Goal: Task Accomplishment & Management: Complete application form

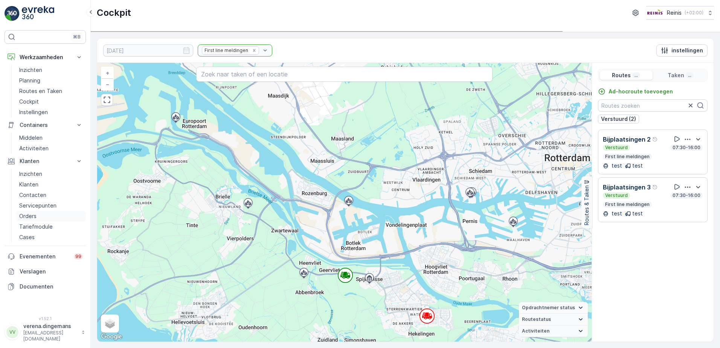
drag, startPoint x: 44, startPoint y: 213, endPoint x: 38, endPoint y: 216, distance: 5.9
click at [44, 213] on link "Orders" at bounding box center [51, 216] width 70 height 11
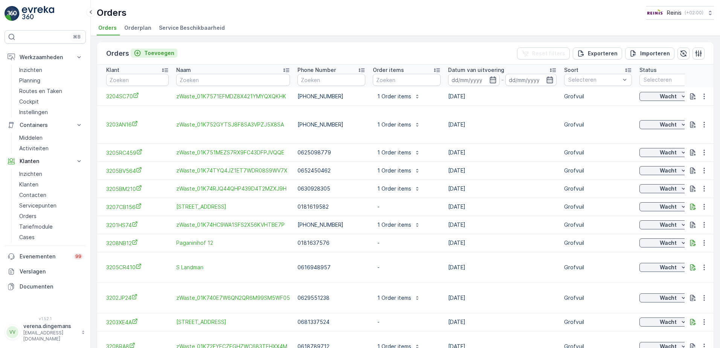
click at [173, 52] on button "Toevoegen" at bounding box center [154, 53] width 47 height 9
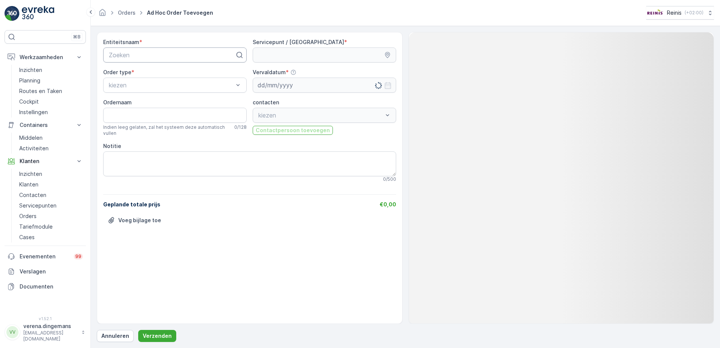
click at [132, 54] on div at bounding box center [172, 55] width 128 height 7
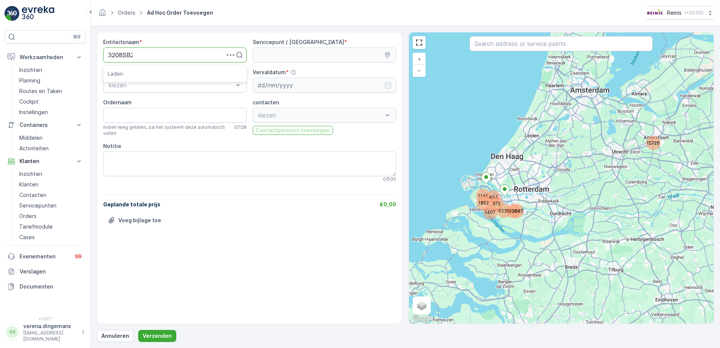
type input "3208SB20"
drag, startPoint x: 140, startPoint y: 70, endPoint x: 135, endPoint y: 69, distance: 5.4
click at [135, 72] on span "3208SB20" at bounding box center [123, 73] width 30 height 7
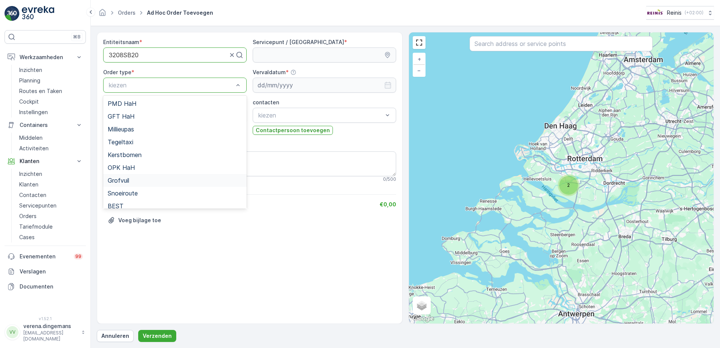
click at [129, 185] on div "Grofvuil" at bounding box center [174, 180] width 143 height 13
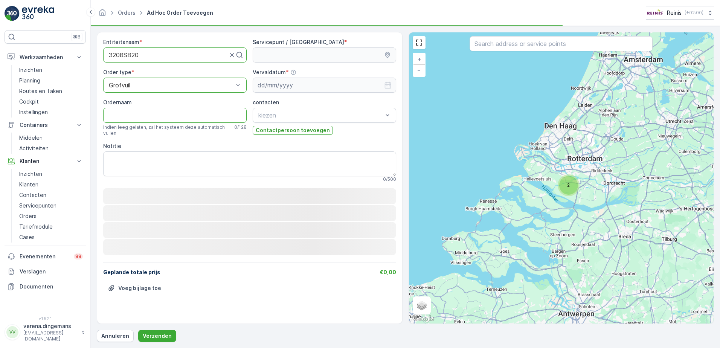
click at [143, 113] on input "Ordernaam" at bounding box center [174, 115] width 143 height 15
type input "h"
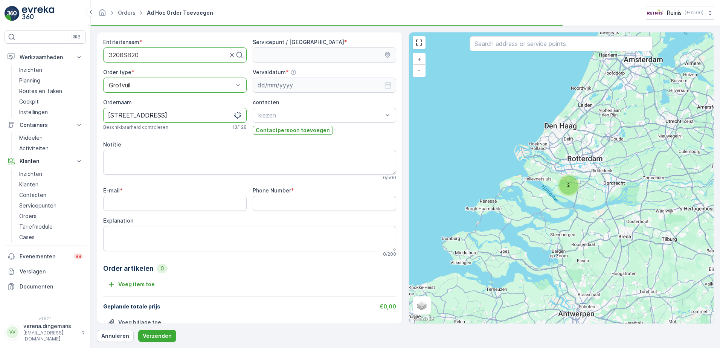
type input "Hobostraat 20"
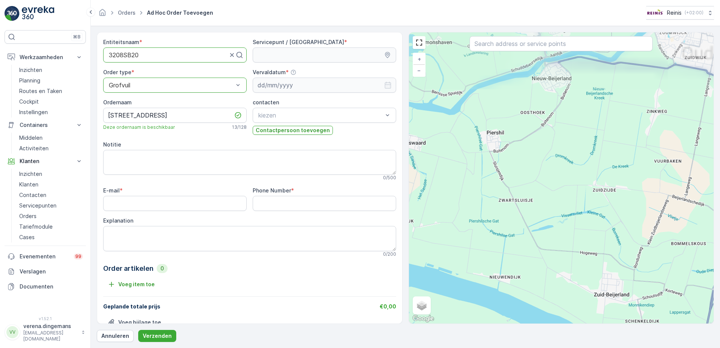
drag, startPoint x: 519, startPoint y: 169, endPoint x: 546, endPoint y: 195, distance: 38.1
click at [537, 268] on div "+ − Satelliet stappenplan Terrein Hybride Leaflet Sneltoetsen Kaartgegevens Kaa…" at bounding box center [561, 177] width 305 height 291
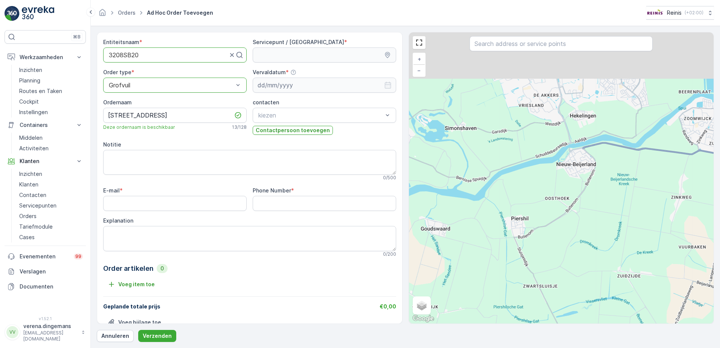
drag, startPoint x: 532, startPoint y: 148, endPoint x: 550, endPoint y: 228, distance: 82.2
click at [550, 228] on div "+ − Satelliet stappenplan Terrein Hybride Leaflet Sneltoetsen Kaartgegevens Kaa…" at bounding box center [561, 177] width 305 height 291
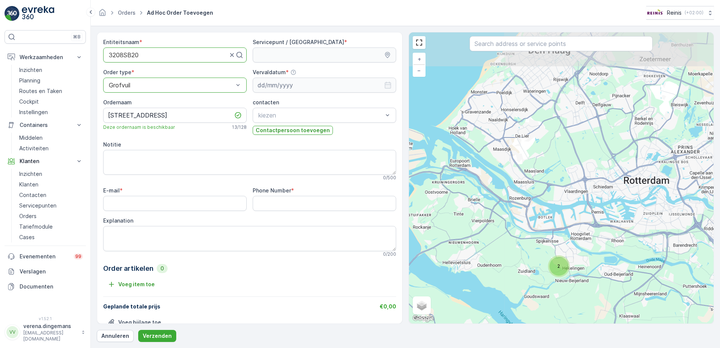
drag, startPoint x: 518, startPoint y: 154, endPoint x: 539, endPoint y: 226, distance: 75.1
click at [530, 219] on div "2 + − Satelliet stappenplan Terrein Hybride Leaflet Sneltoetsen Kaartgegevens K…" at bounding box center [561, 177] width 305 height 291
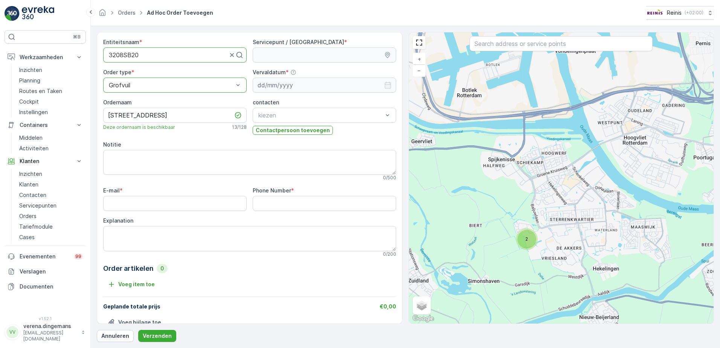
drag, startPoint x: 561, startPoint y: 244, endPoint x: 532, endPoint y: 248, distance: 28.8
click at [532, 248] on div "2 + − Satelliet stappenplan Terrein Hybride Leaflet Sneltoetsen Kaartgegevens K…" at bounding box center [561, 177] width 305 height 291
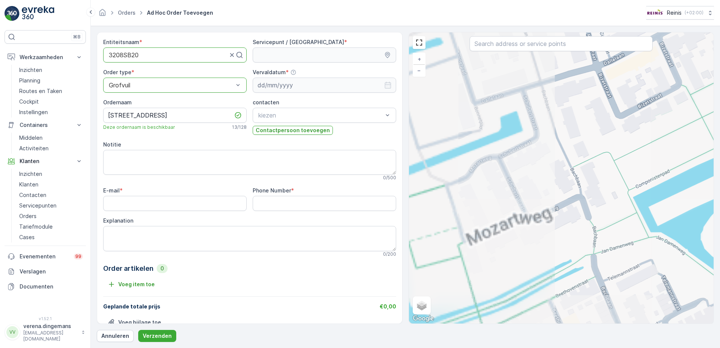
drag, startPoint x: 475, startPoint y: 207, endPoint x: 654, endPoint y: 277, distance: 191.9
click at [654, 277] on div "+ − Satelliet stappenplan Terrein Hybride Leaflet Sneltoetsen Kaartgegevens Kaa…" at bounding box center [561, 177] width 305 height 291
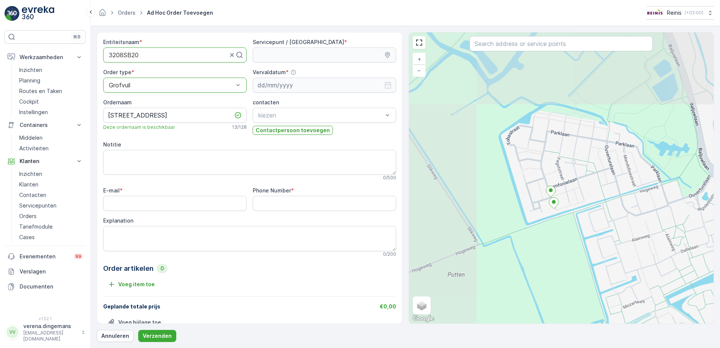
drag, startPoint x: 561, startPoint y: 253, endPoint x: 589, endPoint y: 266, distance: 31.0
click at [586, 282] on div "+ − Satelliet stappenplan Terrein Hybride Leaflet Sneltoetsen Kaartgegevens Kaa…" at bounding box center [561, 177] width 305 height 291
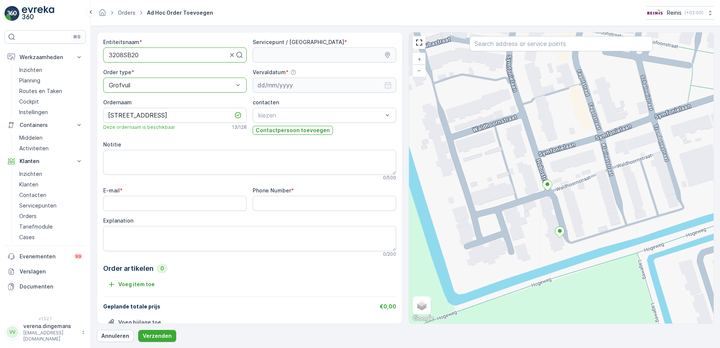
drag, startPoint x: 547, startPoint y: 211, endPoint x: 587, endPoint y: 198, distance: 42.0
click at [587, 198] on div "+ − Satelliet stappenplan Terrein Hybride Leaflet Sneltoetsen Kaartgegevens Kaa…" at bounding box center [561, 177] width 305 height 291
click at [556, 201] on div "+ − Satelliet stappenplan Terrein Hybride Leaflet Sneltoetsen Kaartgegevens Kaa…" at bounding box center [561, 177] width 305 height 291
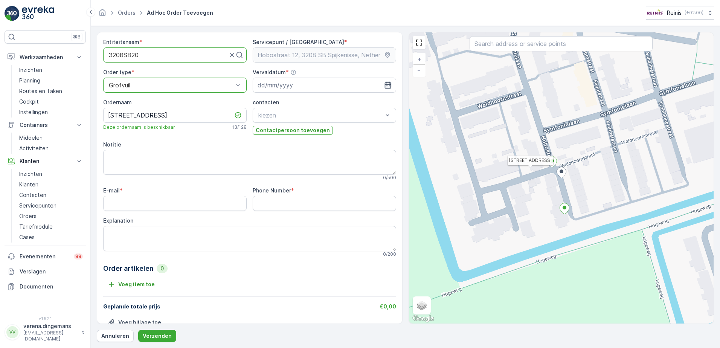
click at [388, 84] on icon "button" at bounding box center [388, 85] width 8 height 8
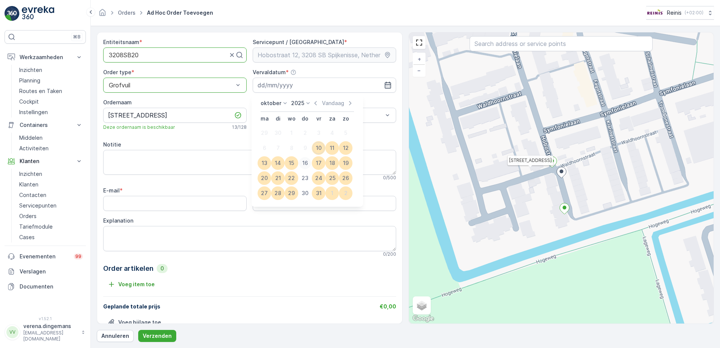
click at [305, 165] on div "16" at bounding box center [305, 163] width 12 height 12
type input "16.10.2025"
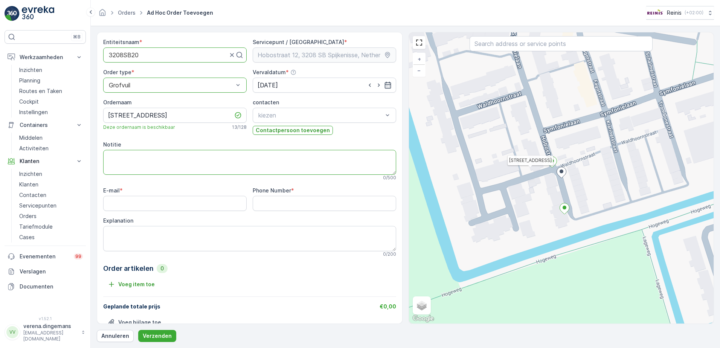
click at [172, 150] on textarea "Notitie" at bounding box center [249, 162] width 293 height 25
click at [128, 157] on textarea "Notitie" at bounding box center [249, 162] width 293 height 25
click at [140, 197] on input "E-mail" at bounding box center [174, 203] width 143 height 15
type input "info@reinis.nl"
click at [144, 160] on textarea "Notitie" at bounding box center [249, 162] width 293 height 25
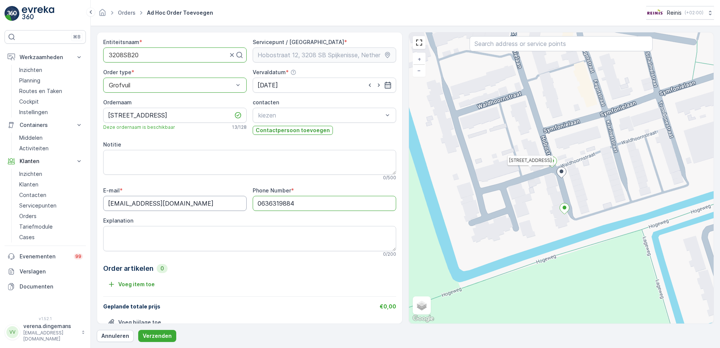
drag, startPoint x: 308, startPoint y: 198, endPoint x: 199, endPoint y: 200, distance: 108.8
click at [199, 202] on div "E-mail * info@reinis.nl Phone Number * 0636319884 Explanation 0 / 200" at bounding box center [249, 222] width 293 height 70
type Number "0636319884"
click at [190, 171] on textarea "Notitie" at bounding box center [249, 162] width 293 height 25
click at [109, 156] on textarea "2deurs kast 1x eettafel 1x salontafel" at bounding box center [249, 162] width 293 height 25
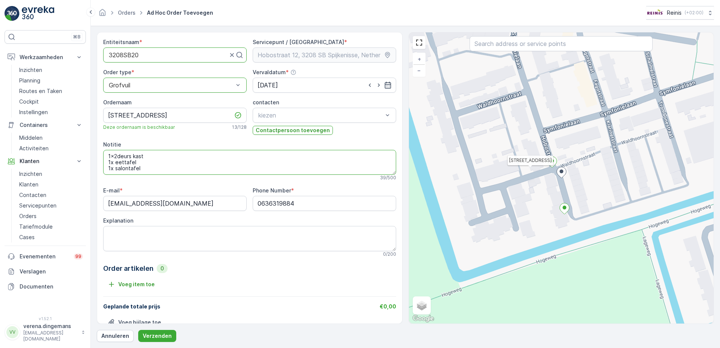
click at [156, 170] on textarea "1x2deurs kast 1x eettafel 1x salontafel" at bounding box center [249, 162] width 293 height 25
click at [174, 244] on textarea "Explanation" at bounding box center [249, 238] width 293 height 25
click at [172, 174] on textarea "1x2deurs kast 1x eettafel 1x salontafel 1xworkmate" at bounding box center [249, 162] width 293 height 25
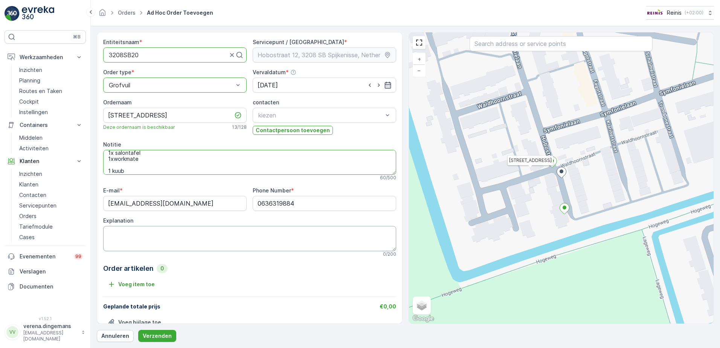
type textarea "1x2deurs kast 1x eettafel 1x salontafel 1xworkmate 1 kuub"
drag, startPoint x: 283, startPoint y: 233, endPoint x: 285, endPoint y: 228, distance: 4.4
click at [283, 231] on textarea "Explanation" at bounding box center [249, 238] width 293 height 25
click at [315, 205] on Number "0636319884" at bounding box center [324, 203] width 143 height 15
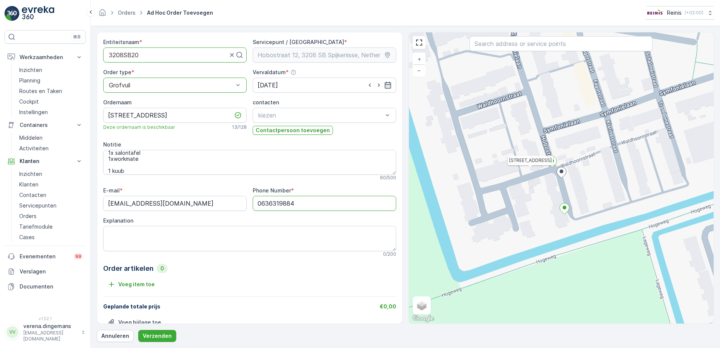
click at [315, 205] on Number "0636319884" at bounding box center [324, 203] width 143 height 15
click at [321, 203] on Number "0636319884" at bounding box center [324, 203] width 143 height 15
click at [336, 206] on Number "0636319884" at bounding box center [324, 203] width 143 height 15
drag, startPoint x: 352, startPoint y: 203, endPoint x: 183, endPoint y: 195, distance: 168.8
click at [183, 195] on div "E-mail * info@reinis.nl Phone Number * 0636319884 Explanation 0 / 200" at bounding box center [249, 222] width 293 height 70
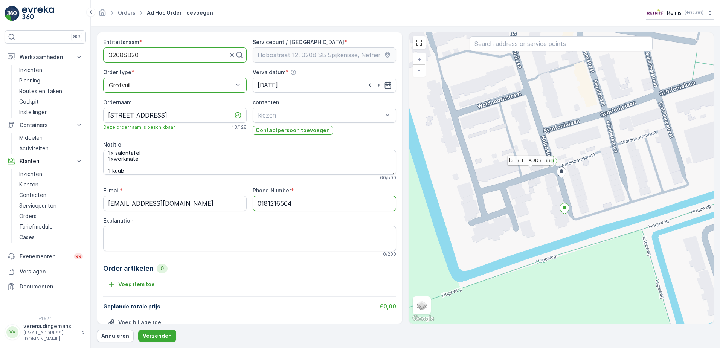
type Number "0181216564"
click at [240, 259] on div "Entiteitsnaam * 3208SB20 Servicepunt / Locatie * Order type * option Grofvuil, …" at bounding box center [249, 187] width 293 height 299
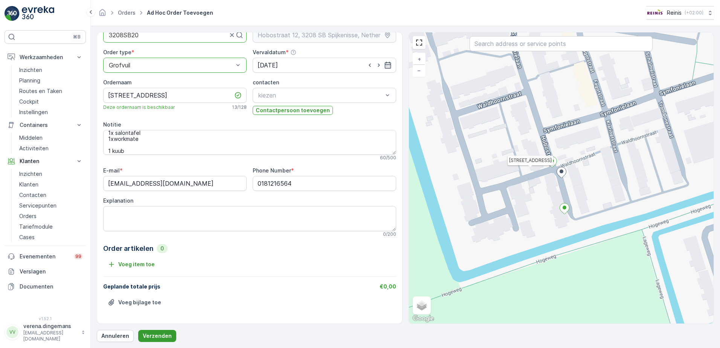
click at [157, 335] on p "Verzenden" at bounding box center [157, 336] width 29 height 8
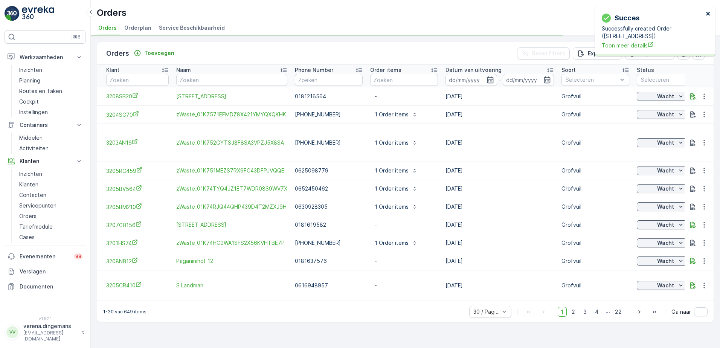
click at [707, 13] on icon "close" at bounding box center [708, 14] width 4 height 4
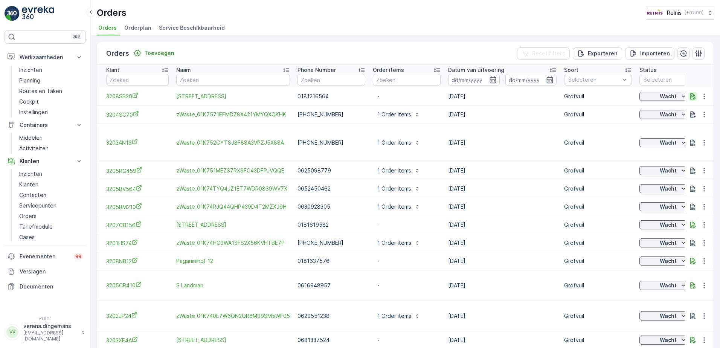
click at [691, 97] on icon "button" at bounding box center [693, 97] width 8 height 8
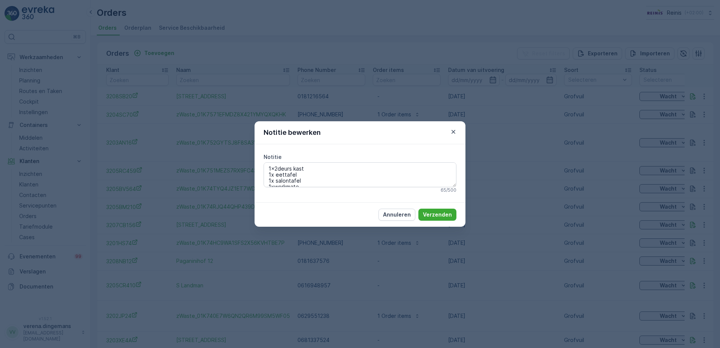
drag, startPoint x: 410, startPoint y: 214, endPoint x: 617, endPoint y: 156, distance: 214.4
click at [411, 214] on p "Annuleren" at bounding box center [397, 215] width 28 height 8
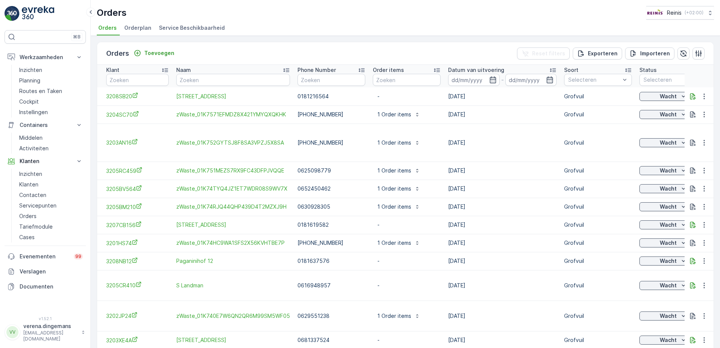
click at [702, 102] on td at bounding box center [698, 96] width 29 height 18
click at [701, 99] on icon "button" at bounding box center [704, 97] width 8 height 8
click at [674, 129] on span "Creëer document" at bounding box center [678, 129] width 45 height 8
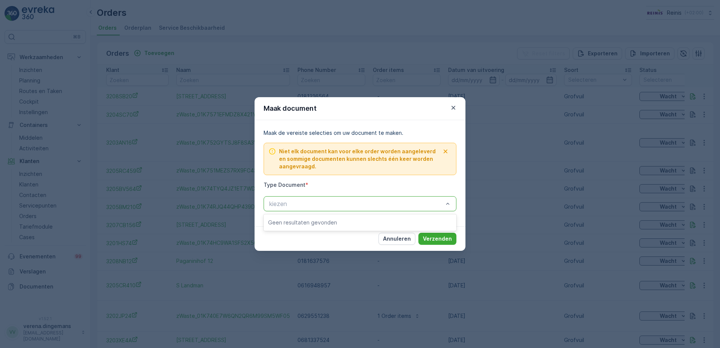
click at [394, 236] on p "Annuleren" at bounding box center [397, 239] width 28 height 8
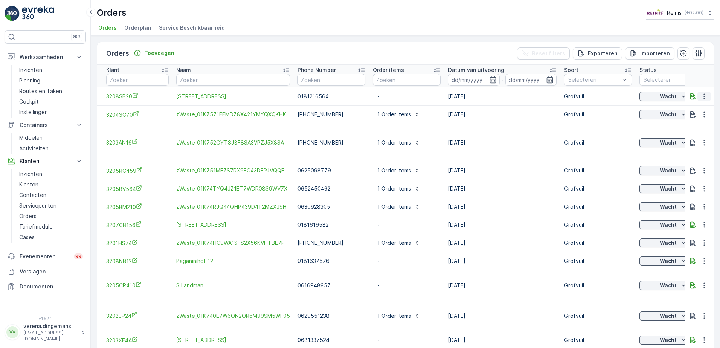
click at [700, 99] on icon "button" at bounding box center [704, 97] width 8 height 8
click at [675, 110] on span "Toon meer details" at bounding box center [679, 108] width 46 height 8
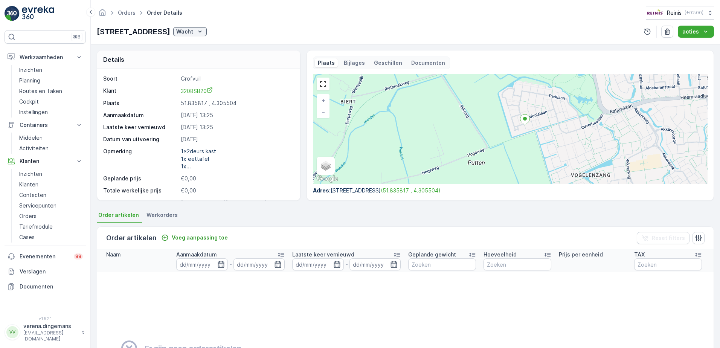
click at [273, 220] on ul "Order artikelen Werkorders" at bounding box center [405, 216] width 617 height 13
click at [31, 102] on p "Cockpit" at bounding box center [29, 102] width 20 height 8
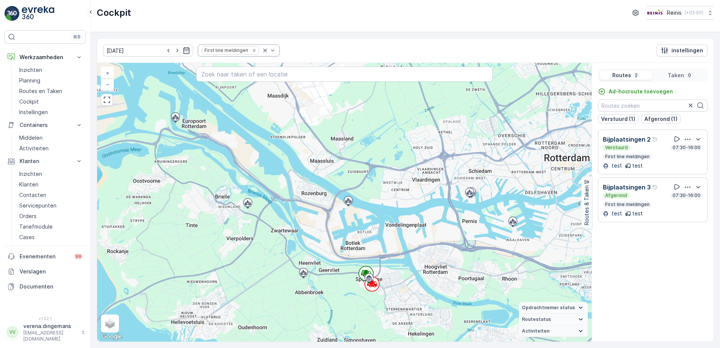
click at [250, 49] on div "Remove First line meldingen" at bounding box center [254, 50] width 8 height 6
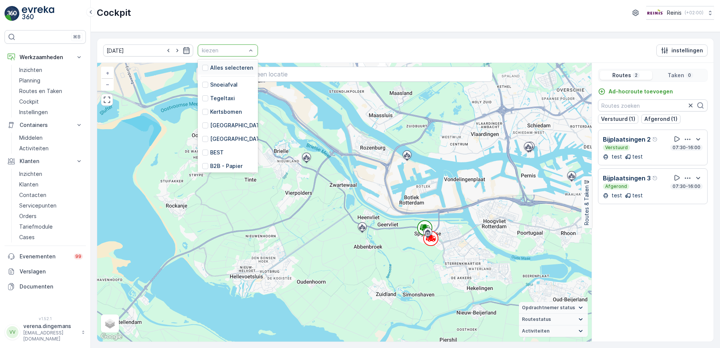
click at [238, 56] on div "kiezen" at bounding box center [228, 50] width 60 height 12
click at [202, 69] on div at bounding box center [205, 68] width 6 height 6
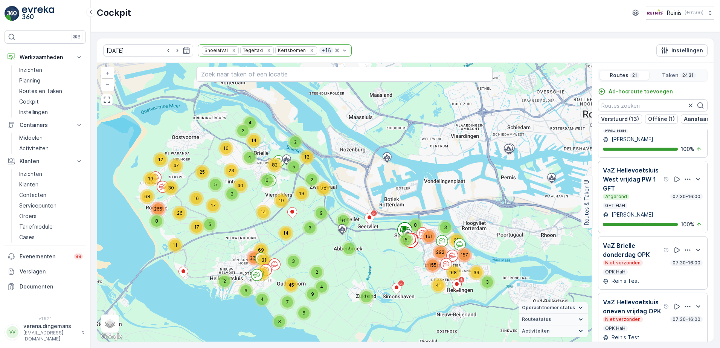
scroll to position [1054, 0]
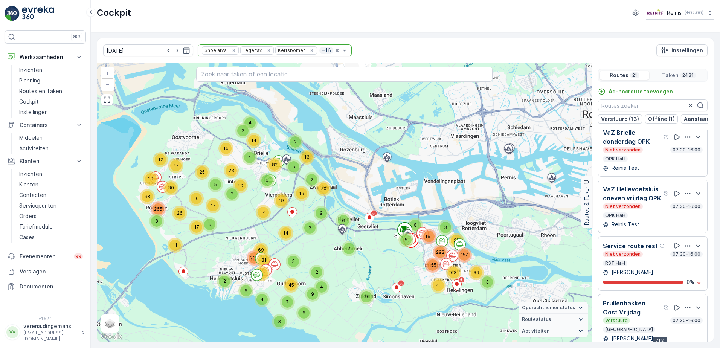
click at [665, 276] on div "Etiënne Duarte" at bounding box center [653, 272] width 100 height 8
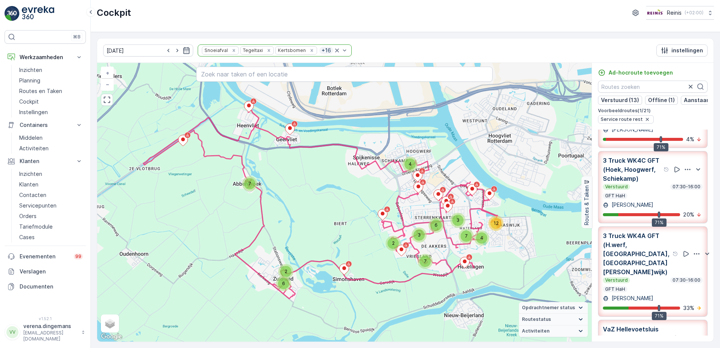
scroll to position [0, 0]
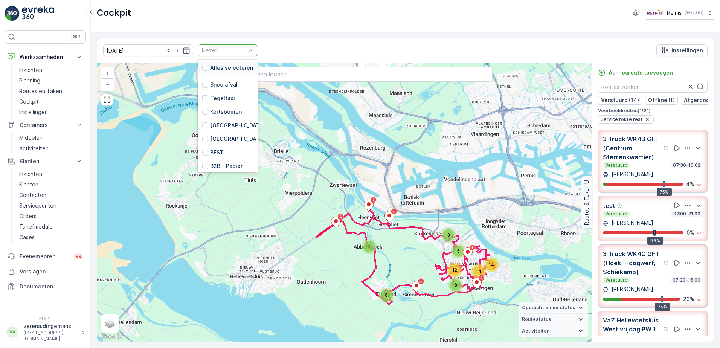
click at [203, 51] on div at bounding box center [224, 50] width 46 height 6
click at [202, 143] on div at bounding box center [205, 143] width 6 height 6
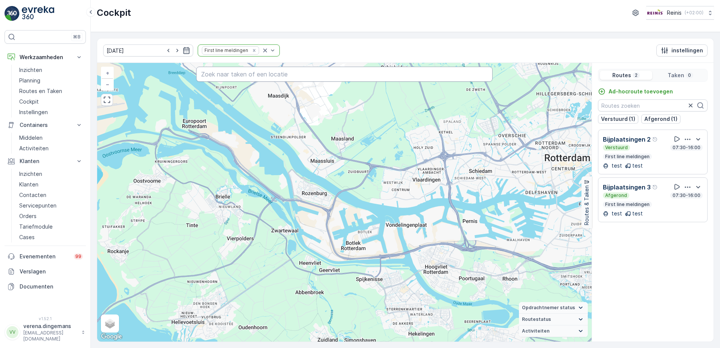
click at [250, 78] on input "text" at bounding box center [344, 74] width 297 height 15
type input "\"
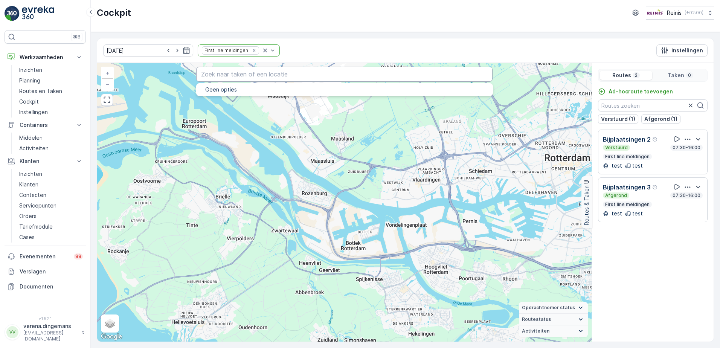
click at [279, 77] on input "text" at bounding box center [344, 74] width 297 height 15
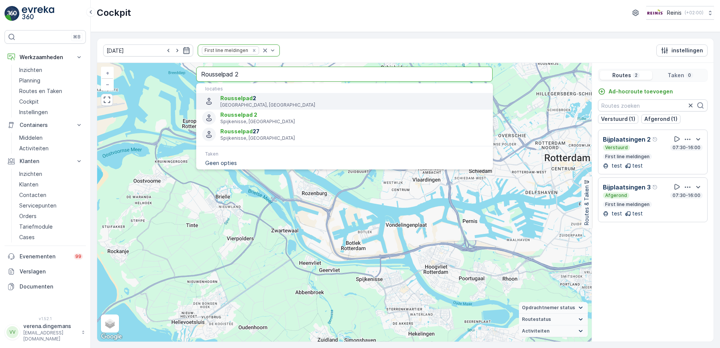
type input "Rousselpad 2"
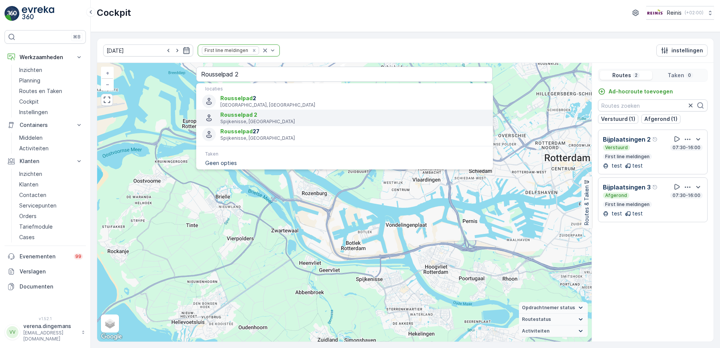
click at [250, 123] on p "Spijkenisse, [GEOGRAPHIC_DATA]" at bounding box center [353, 122] width 266 height 6
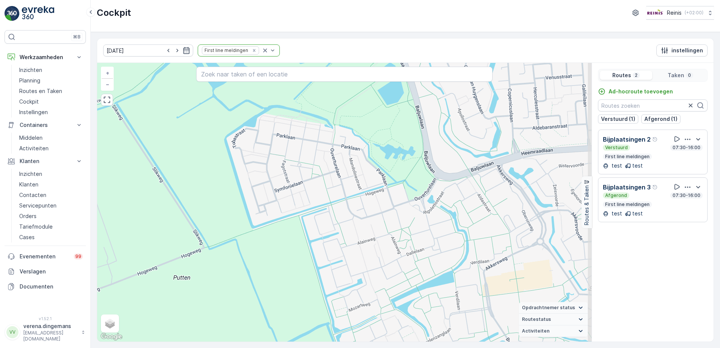
drag, startPoint x: 422, startPoint y: 199, endPoint x: 381, endPoint y: 192, distance: 41.5
click at [381, 192] on div "+ − Satelliet stappenplan Terrein Hybride Leaflet Sneltoetsen Kaartgegevens Kaa…" at bounding box center [344, 202] width 494 height 279
click at [664, 142] on div "Bijplaatsingen 2" at bounding box center [653, 138] width 100 height 9
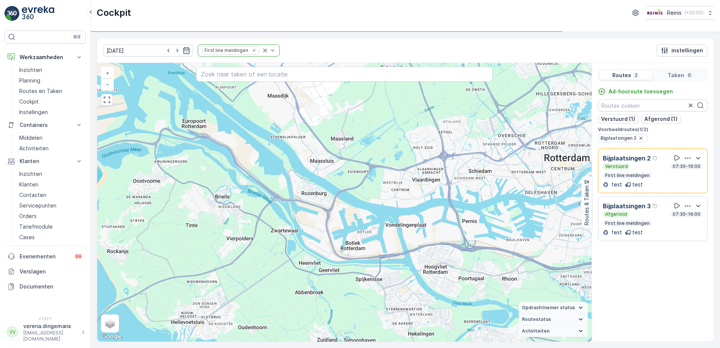
click at [656, 216] on div "Afgerond 07:30-16:00" at bounding box center [653, 214] width 100 height 6
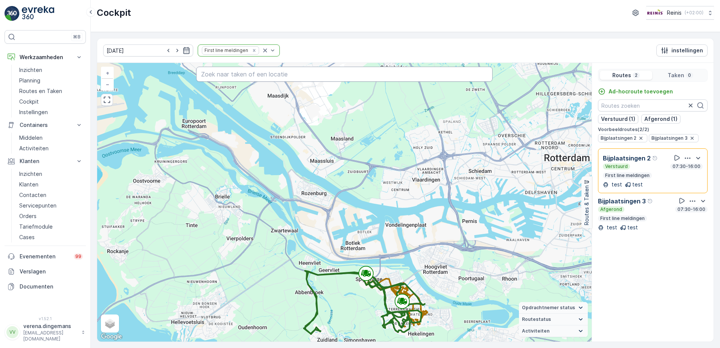
click at [276, 75] on input "text" at bounding box center [344, 74] width 297 height 15
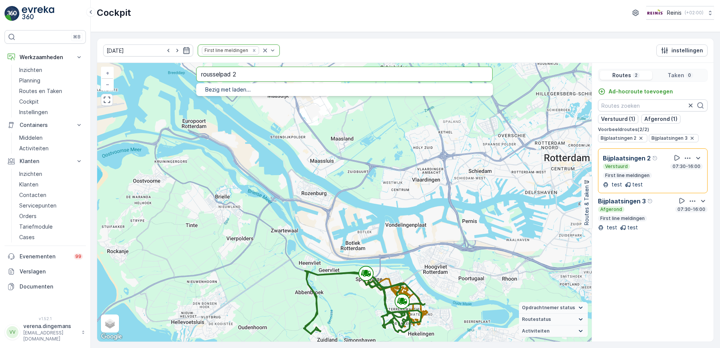
type input "rousselpad 2"
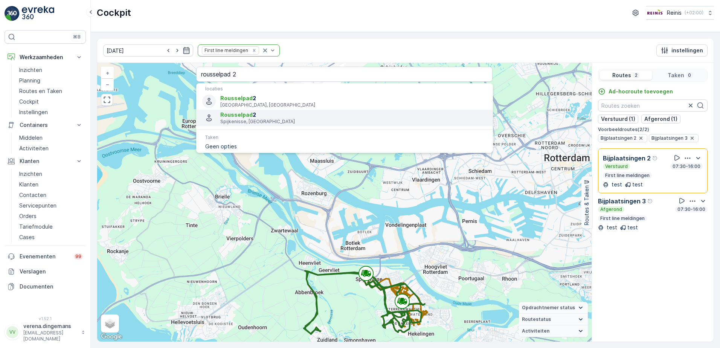
click at [262, 115] on span "Rousselpad 2" at bounding box center [353, 115] width 266 height 8
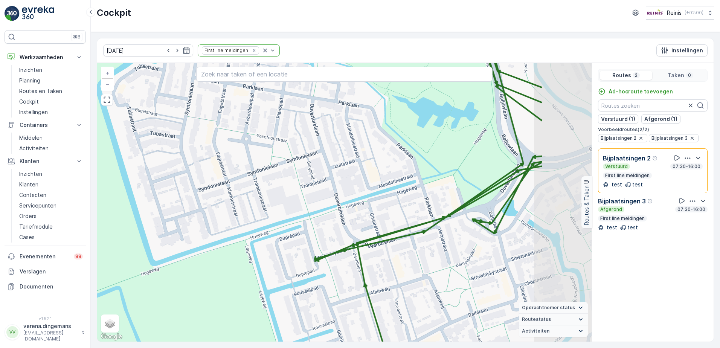
drag, startPoint x: 451, startPoint y: 305, endPoint x: 352, endPoint y: 288, distance: 100.8
click at [352, 288] on div "+ − Satelliet stappenplan Terrein Hybride Leaflet Sneltoetsen Kaartgegevens Kaa…" at bounding box center [344, 202] width 494 height 279
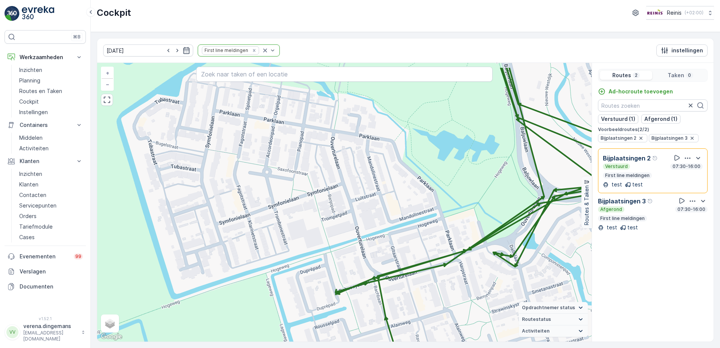
drag, startPoint x: 290, startPoint y: 188, endPoint x: 311, endPoint y: 221, distance: 38.7
click at [311, 221] on div "+ − Satelliet stappenplan Terrein Hybride Leaflet Sneltoetsen Kaartgegevens Kaa…" at bounding box center [344, 202] width 494 height 279
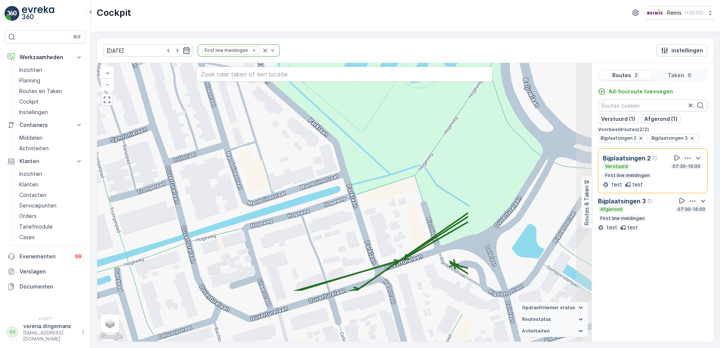
drag, startPoint x: 416, startPoint y: 224, endPoint x: 242, endPoint y: 145, distance: 190.2
click at [242, 145] on div "+ − Satelliet stappenplan Terrein Hybride Leaflet Sneltoetsen Kaartgegevens Kaa…" at bounding box center [344, 202] width 494 height 279
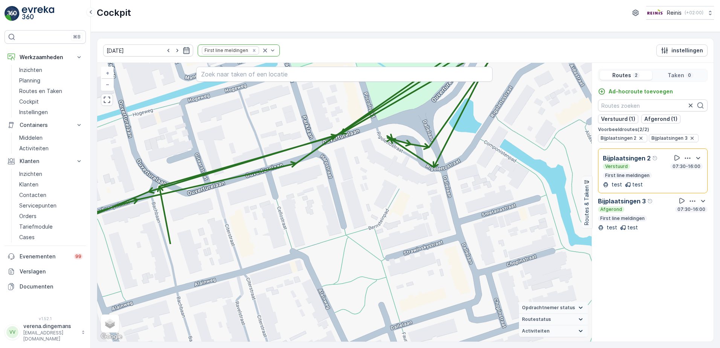
drag, startPoint x: 452, startPoint y: 291, endPoint x: 390, endPoint y: 168, distance: 138.9
click at [390, 168] on div "+ − Satelliet stappenplan Terrein Hybride Leaflet Sneltoetsen Kaartgegevens Kaa…" at bounding box center [344, 202] width 494 height 279
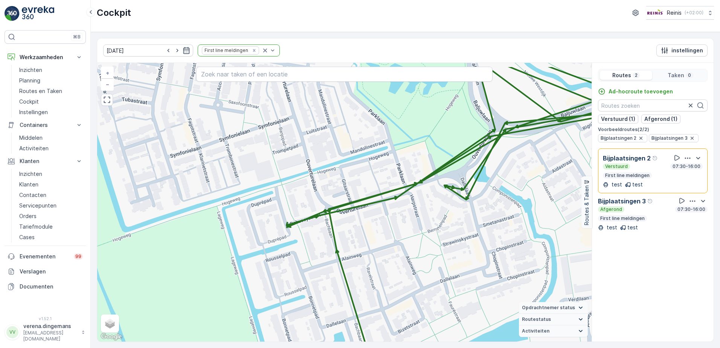
drag, startPoint x: 308, startPoint y: 185, endPoint x: 362, endPoint y: 217, distance: 62.9
click at [362, 217] on div "+ − Satelliet stappenplan Terrein Hybride Leaflet Sneltoetsen Kaartgegevens Kaa…" at bounding box center [344, 202] width 494 height 279
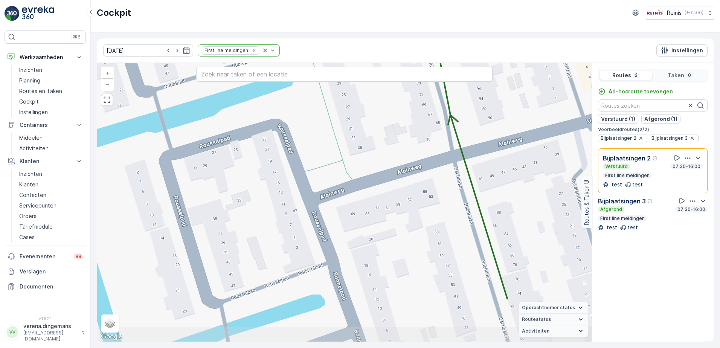
drag, startPoint x: 301, startPoint y: 292, endPoint x: 270, endPoint y: 222, distance: 76.7
click at [270, 222] on div "+ − Satelliet stappenplan Terrein Hybride Leaflet Sneltoetsen Kaartgegevens Kaa…" at bounding box center [344, 202] width 494 height 279
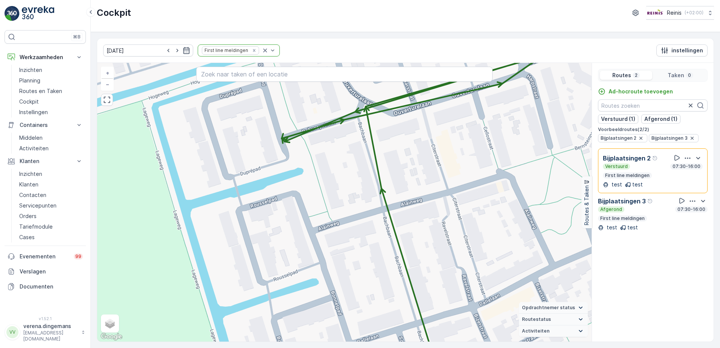
drag, startPoint x: 276, startPoint y: 277, endPoint x: 295, endPoint y: 294, distance: 25.4
click at [295, 294] on div "+ − Satelliet stappenplan Terrein Hybride Leaflet Sneltoetsen Kaartgegevens Kaa…" at bounding box center [344, 202] width 494 height 279
click at [251, 52] on icon "Remove First line meldingen" at bounding box center [253, 50] width 5 height 5
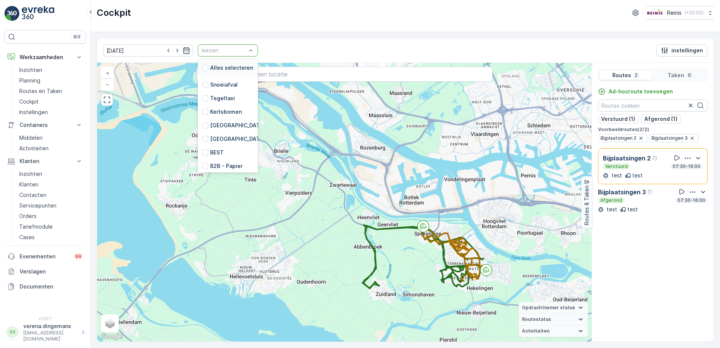
click at [234, 49] on div at bounding box center [224, 50] width 46 height 6
click at [202, 65] on div at bounding box center [205, 68] width 6 height 6
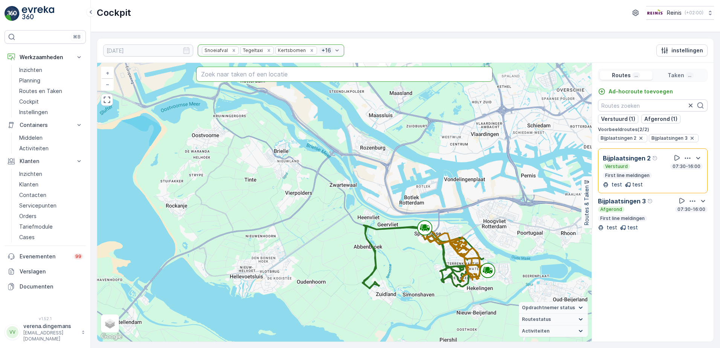
click at [257, 74] on input "text" at bounding box center [344, 74] width 297 height 15
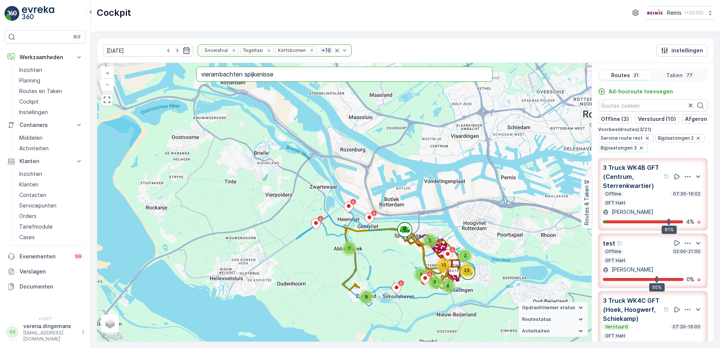
type input "vierambachten spijkenisse"
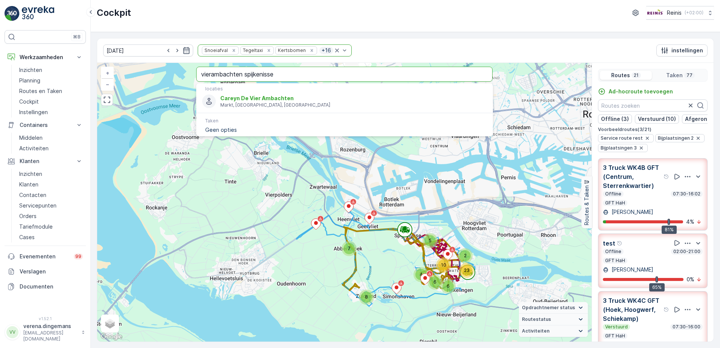
drag, startPoint x: 314, startPoint y: 74, endPoint x: 95, endPoint y: 68, distance: 218.4
click at [95, 68] on div "10.10.2025 Snoeiafval Tegeltaxi Kertsbomen + 16 instellingen 2 4 7 6 5 10 6 23 …" at bounding box center [405, 190] width 629 height 316
click at [300, 102] on p "Markt, Spijkenisse, Nederland" at bounding box center [353, 105] width 266 height 6
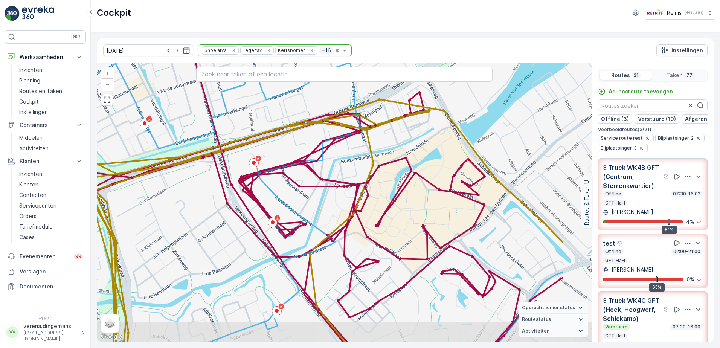
click at [380, 201] on div "3 2 2 2 2 3 3 + − Satelliet stappenplan Terrein Hybride Leaflet Sneltoetsen Kaa…" at bounding box center [344, 202] width 494 height 279
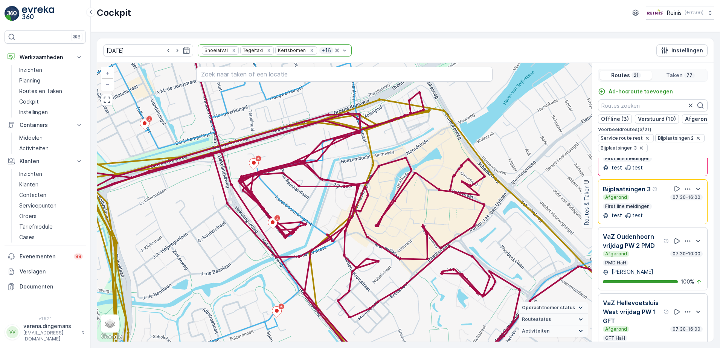
scroll to position [715, 0]
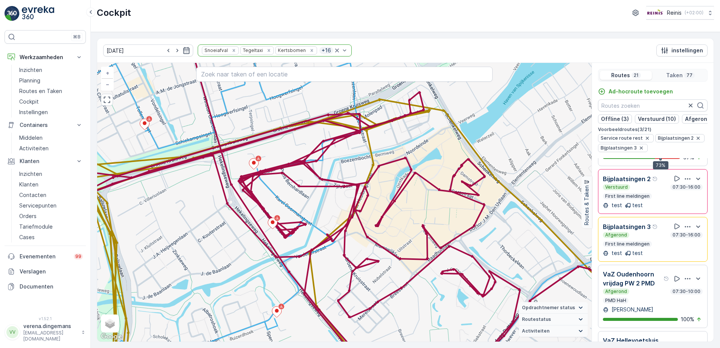
click at [656, 206] on div "test test" at bounding box center [653, 205] width 100 height 8
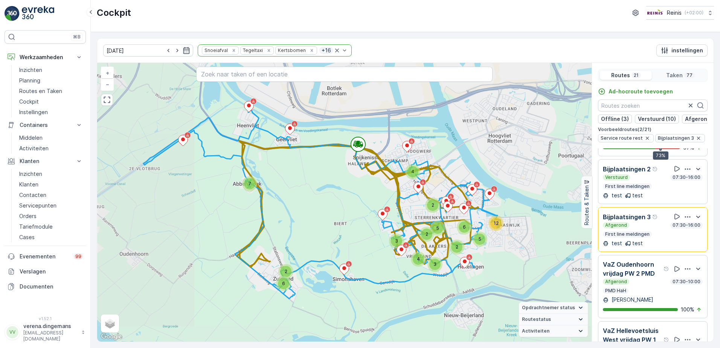
click at [644, 237] on p "First line meldingen" at bounding box center [627, 234] width 46 height 6
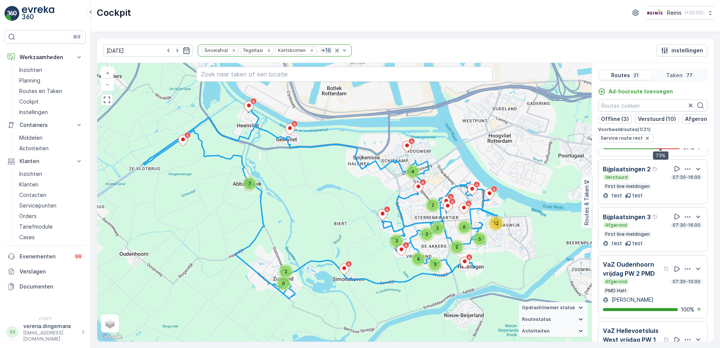
scroll to position [753, 0]
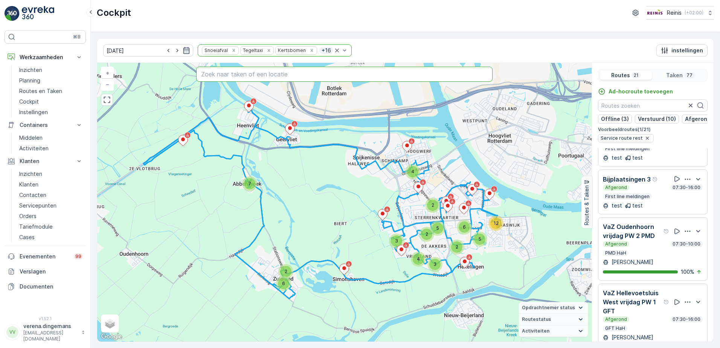
click at [237, 73] on input "text" at bounding box center [344, 74] width 297 height 15
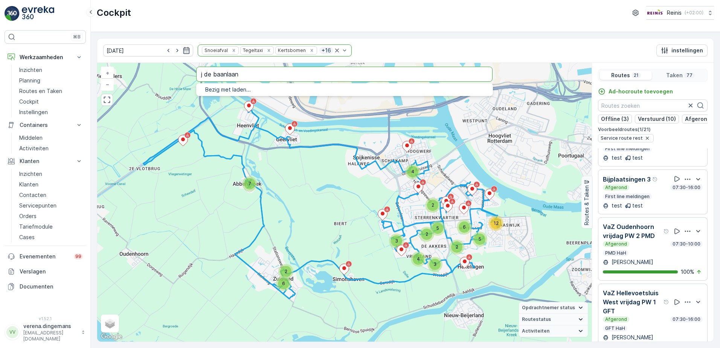
type input "j de baanlaan"
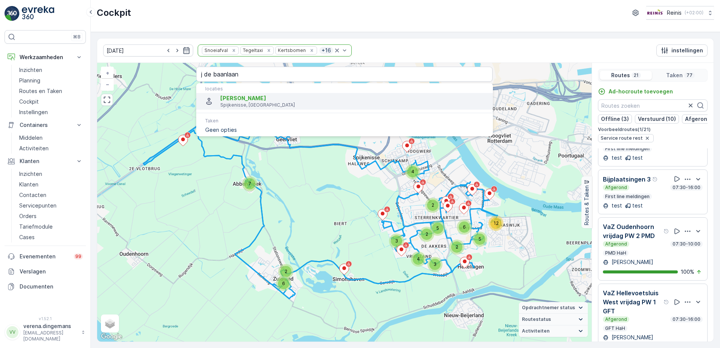
click at [253, 101] on span "[PERSON_NAME]" at bounding box center [243, 98] width 46 height 6
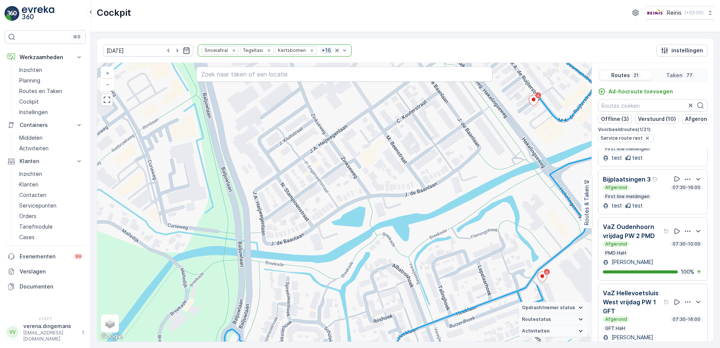
drag, startPoint x: 453, startPoint y: 201, endPoint x: 420, endPoint y: 207, distance: 33.5
click at [420, 207] on div "2 2 2 2 2 3 3 + − Satelliet stappenplan Terrein Hybride Leaflet Sneltoetsen Kaa…" at bounding box center [344, 202] width 494 height 279
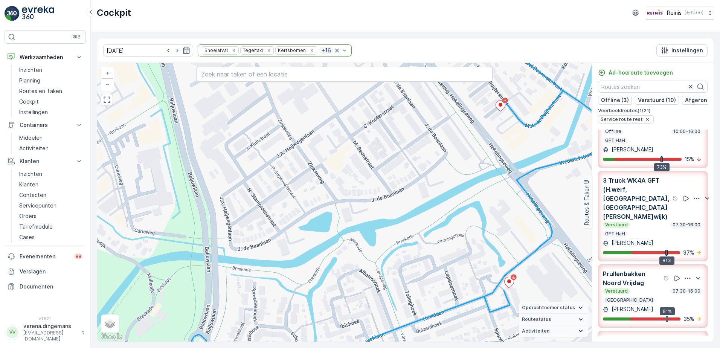
scroll to position [167, 0]
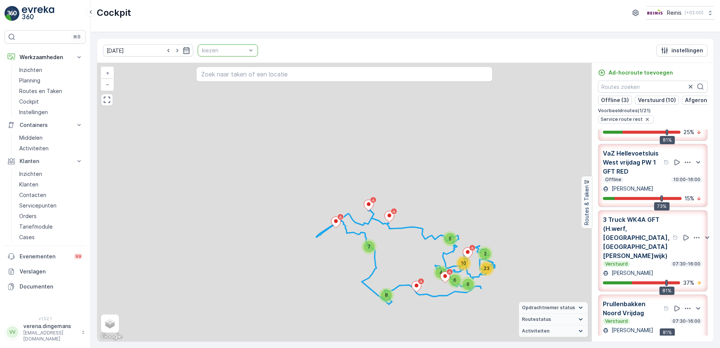
scroll to position [149, 0]
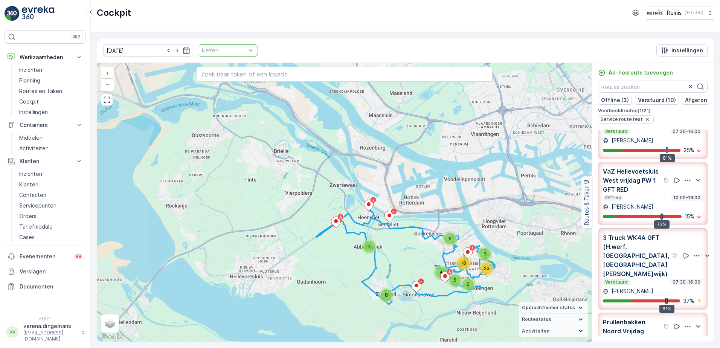
click at [213, 50] on div at bounding box center [224, 50] width 46 height 6
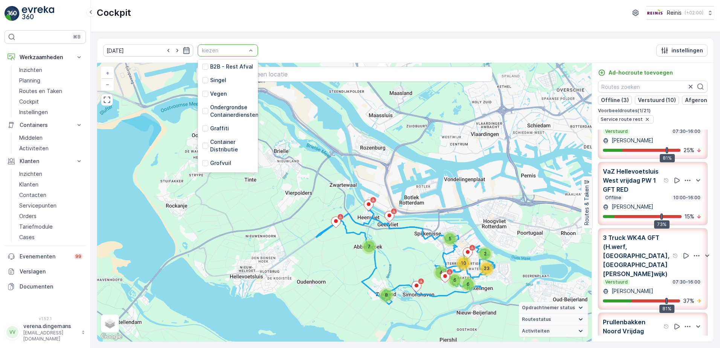
scroll to position [191, 0]
click at [202, 120] on div at bounding box center [205, 123] width 6 height 6
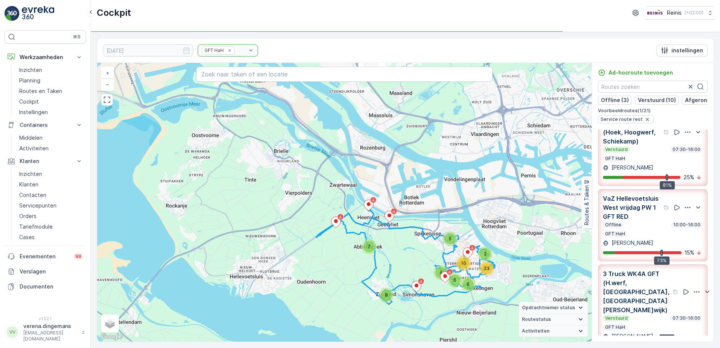
scroll to position [167, 0]
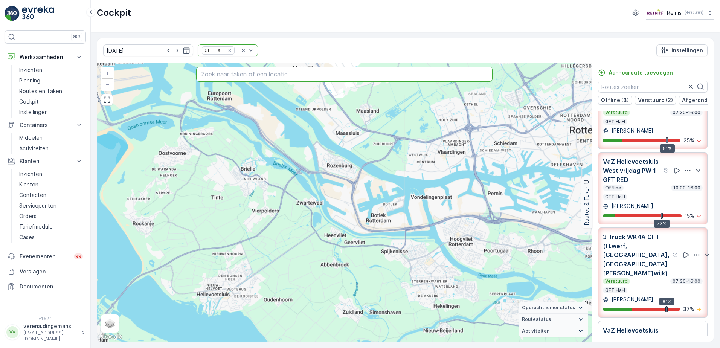
click at [245, 72] on input "text" at bounding box center [344, 74] width 297 height 15
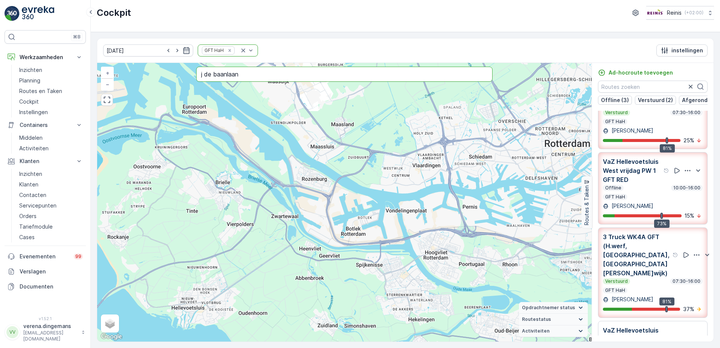
type input "j de baanlaan"
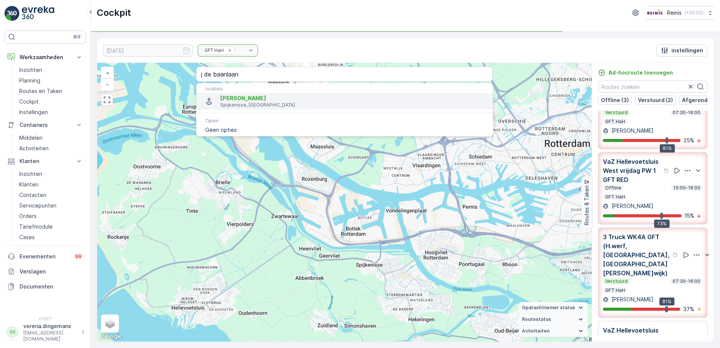
click at [252, 94] on span "[PERSON_NAME]" at bounding box center [353, 98] width 266 height 8
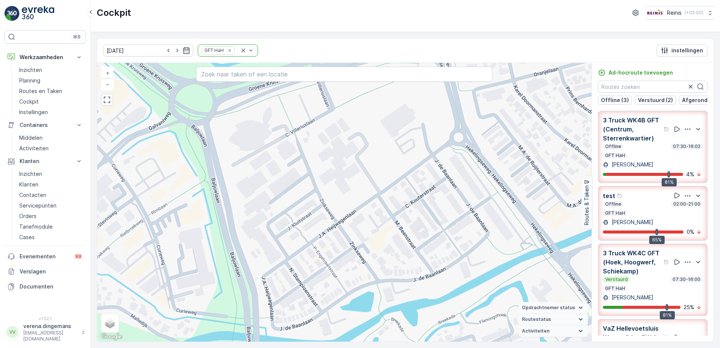
scroll to position [38, 0]
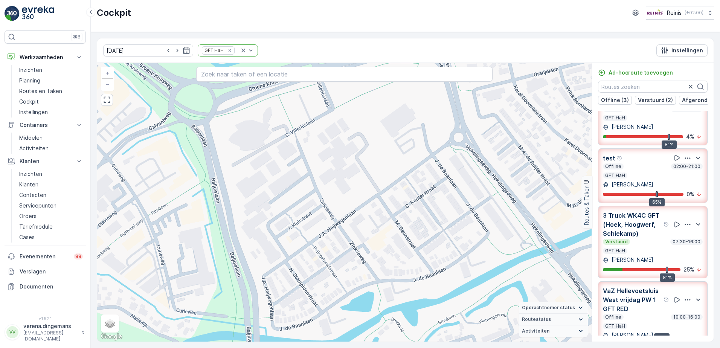
click at [653, 245] on div "Verstuurd 07:30-16:00" at bounding box center [653, 242] width 100 height 6
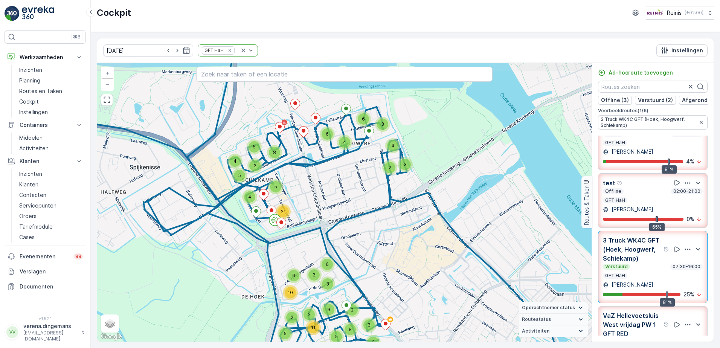
drag, startPoint x: 340, startPoint y: 135, endPoint x: 345, endPoint y: 156, distance: 21.6
click at [345, 156] on div "4 3 2 2 5 4 5 8 3 6 4 6 3 6 4 3 6 5 21 5 10 3 2 3 8 2 4 2 9 6 5 11 + − Satellie…" at bounding box center [344, 202] width 494 height 279
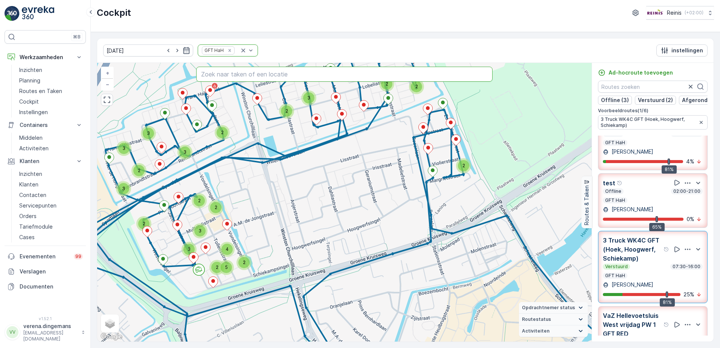
click at [268, 77] on input "text" at bounding box center [344, 74] width 297 height 15
type input "j de baanlaan"
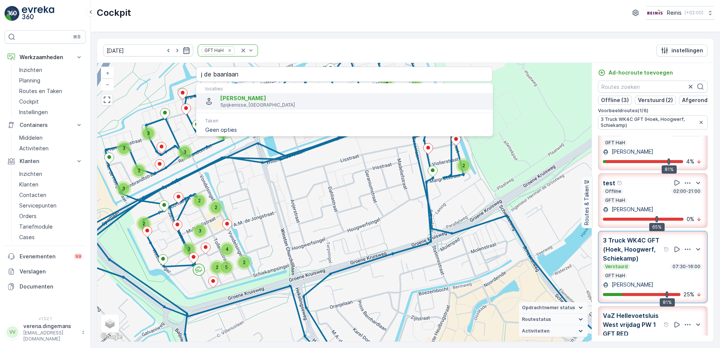
click at [229, 96] on span "[PERSON_NAME]" at bounding box center [243, 98] width 46 height 6
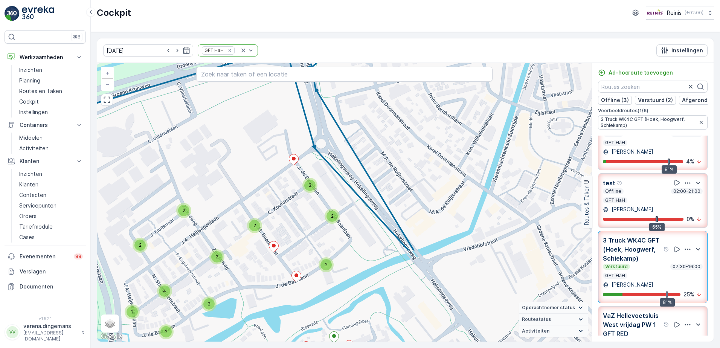
drag, startPoint x: 376, startPoint y: 298, endPoint x: 352, endPoint y: 179, distance: 121.4
click at [352, 179] on div "2 2 2 2 2 2 2 3 2 2 2 2 2 2 3 3 2 2 2 2 4 2 2 2 2 2 2 2 2 + − Satelliet stappen…" at bounding box center [344, 202] width 494 height 279
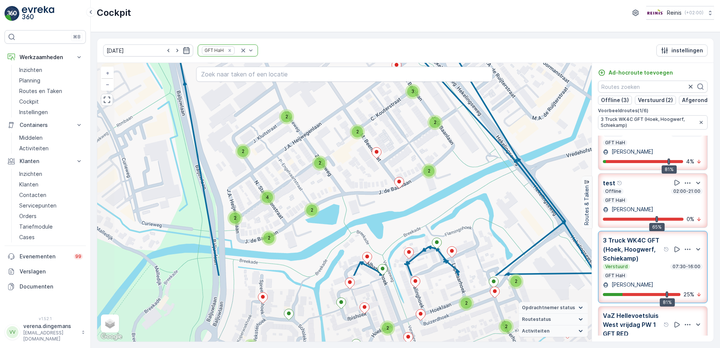
drag, startPoint x: 298, startPoint y: 301, endPoint x: 400, endPoint y: 207, distance: 139.1
click at [400, 207] on div "2 2 2 2 2 2 2 3 2 2 2 2 2 2 3 3 2 2 2 2 4 2 2 2 2 2 2 2 2 + − Satelliet stappen…" at bounding box center [344, 202] width 494 height 279
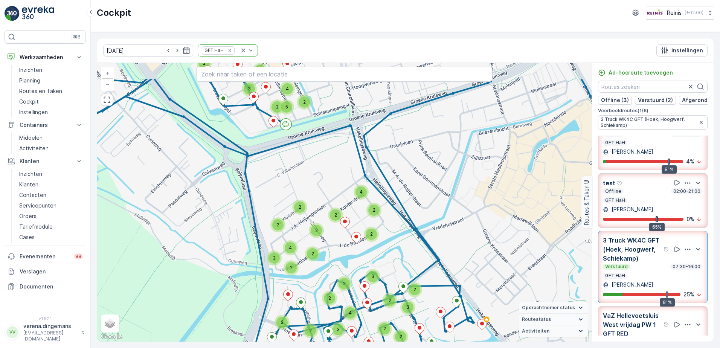
drag, startPoint x: 486, startPoint y: 141, endPoint x: 445, endPoint y: 185, distance: 59.9
click at [445, 185] on div "2 2 3 3 3 2 3 2 2 2 3 2 2 4 2 2 2 2 2 2 2 2 2 3 3 4 5 2 2 2 2 4 2 3 2 3 2 2 2 2…" at bounding box center [344, 202] width 494 height 279
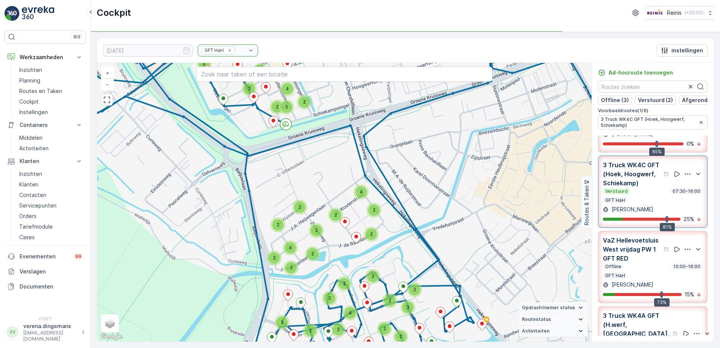
scroll to position [226, 0]
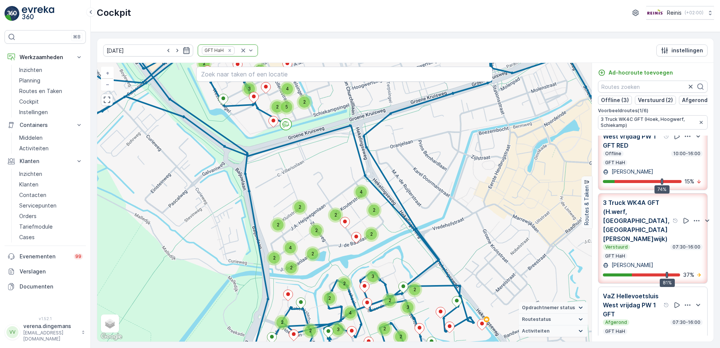
click at [647, 254] on div "Verstuurd 07:30-16:00 GFT HaH" at bounding box center [653, 251] width 100 height 15
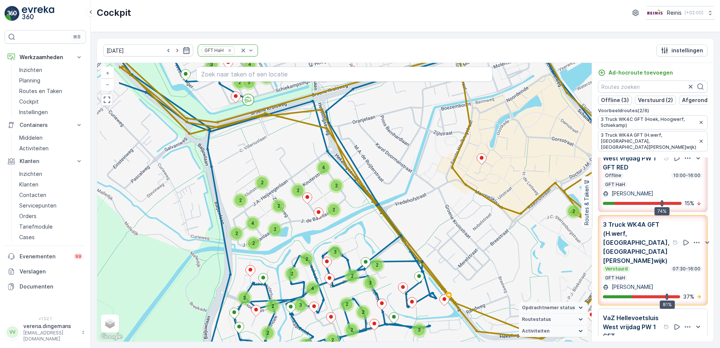
drag, startPoint x: 190, startPoint y: 181, endPoint x: 261, endPoint y: 206, distance: 75.4
click at [261, 206] on div "2 2 8 2 7 4 2 4 3 3 5 2 4 2 2 2 2 3 2 2 4 2 3 7 2 2 4 2 4 2 2 6 2 4 2 2 4 2 2 2…" at bounding box center [344, 202] width 494 height 279
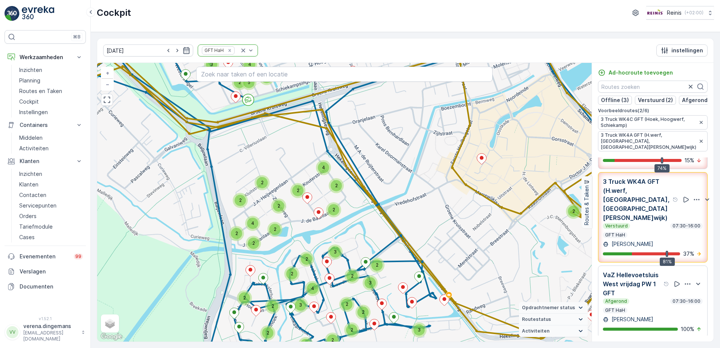
scroll to position [231, 0]
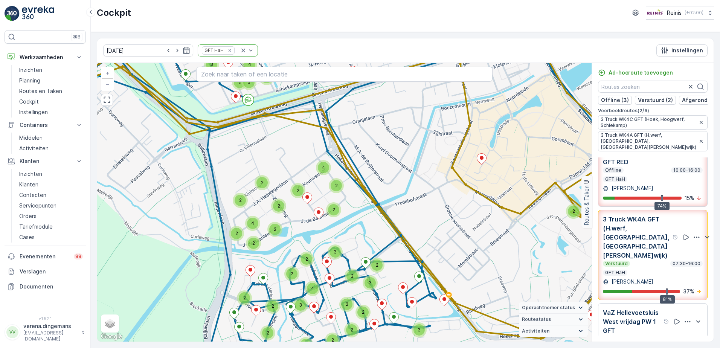
click at [645, 166] on p "VaZ Hellevoetsluis West vrijdag PW 1 GFT RED" at bounding box center [632, 152] width 59 height 27
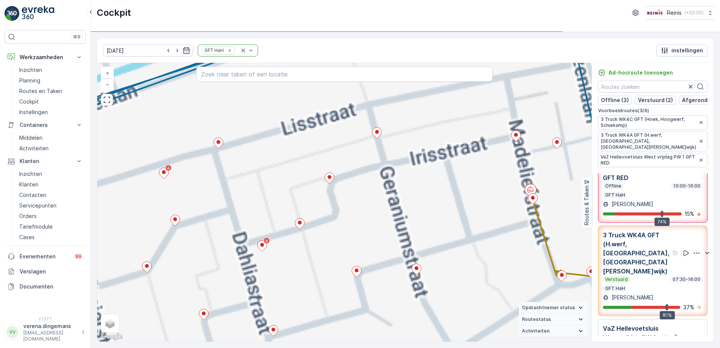
drag, startPoint x: 437, startPoint y: 189, endPoint x: 447, endPoint y: 238, distance: 49.3
click at [454, 247] on div "2 2 3 3 2 2 2 2 2 3 2 3 2 2 2 3 2 2 3 2 2 2 2 3 5 8 2 2 3 3 4 2 3 2 4 2 2 2 8 2…" at bounding box center [344, 202] width 494 height 279
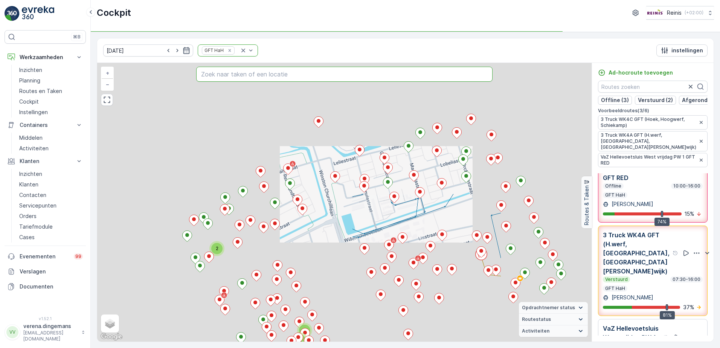
click at [235, 75] on input "text" at bounding box center [344, 74] width 297 height 15
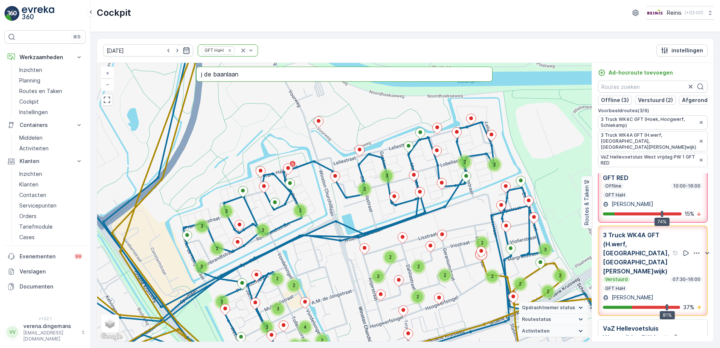
type input "j de baanlaan"
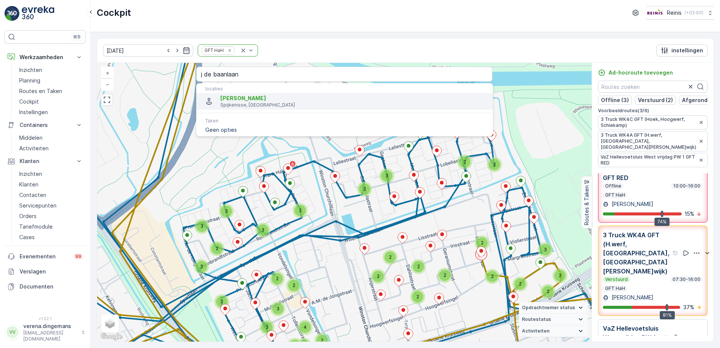
click at [230, 102] on p "Spijkenisse, [GEOGRAPHIC_DATA]" at bounding box center [353, 105] width 266 height 6
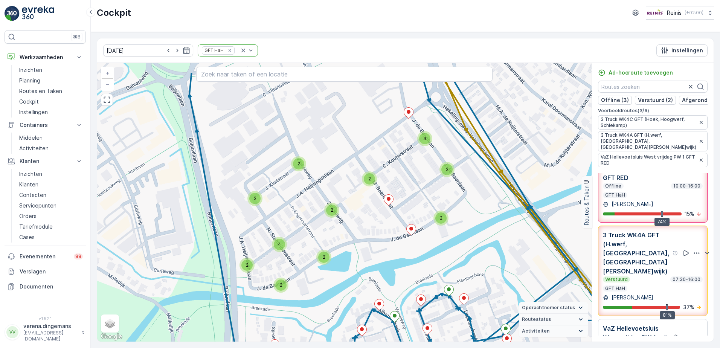
drag, startPoint x: 349, startPoint y: 218, endPoint x: 366, endPoint y: 256, distance: 41.9
click at [366, 256] on div "2 2 2 2 2 2 2 2 2 2 2 2 2 2 2 2 4 2 2 2 2 2 3 2 5 2 2 2 2 3 4 2 3 4 2 3 2 2 2 2…" at bounding box center [344, 202] width 494 height 279
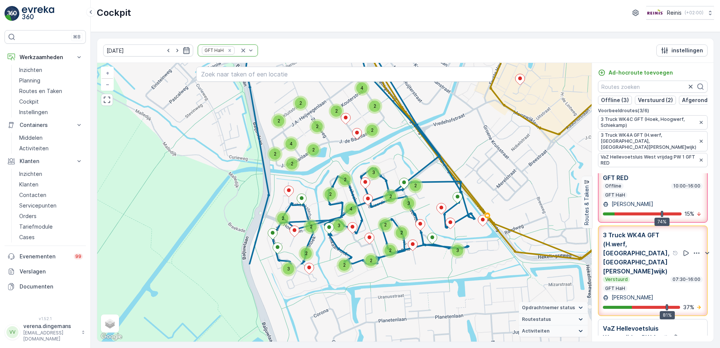
drag, startPoint x: 430, startPoint y: 316, endPoint x: 393, endPoint y: 211, distance: 111.3
click at [393, 211] on div "2 2 3 3 2 2 2 2 2 3 2 3 2 2 2 3 2 2 3 2 2 2 2 3 5 8 2 2 3 3 4 2 3 2 4 2 2 2 8 2…" at bounding box center [344, 202] width 494 height 279
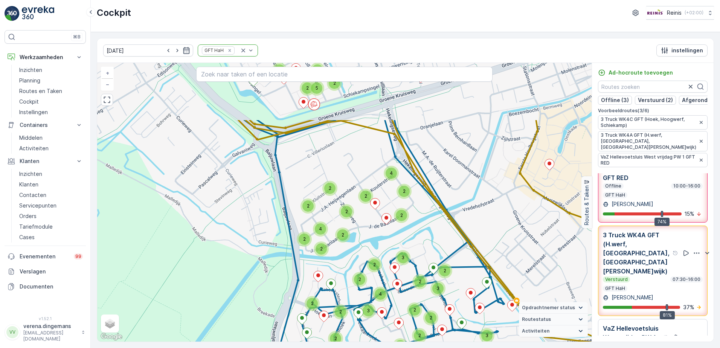
drag, startPoint x: 364, startPoint y: 210, endPoint x: 369, endPoint y: 250, distance: 39.8
click at [369, 250] on div "2 2 3 3 2 2 2 2 2 3 2 3 2 2 2 3 2 2 3 2 2 2 2 3 5 8 2 2 3 3 4 2 3 2 4 2 2 2 8 2…" at bounding box center [344, 202] width 494 height 279
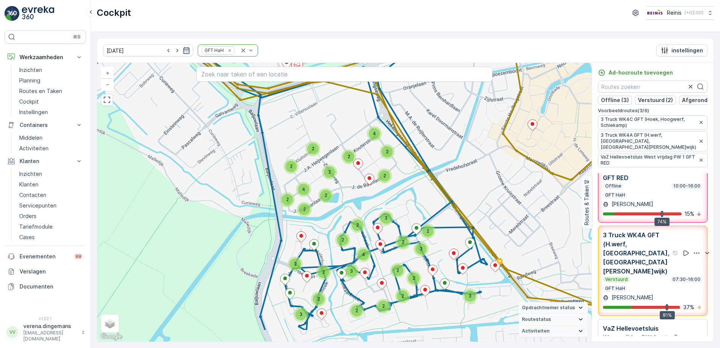
drag, startPoint x: 436, startPoint y: 231, endPoint x: 419, endPoint y: 192, distance: 43.0
click at [419, 192] on div "2 2 3 3 2 2 2 2 2 3 2 3 2 2 2 3 2 2 3 2 2 2 2 3 5 8 2 2 3 3 4 2 3 2 4 2 2 2 8 2…" at bounding box center [344, 202] width 494 height 279
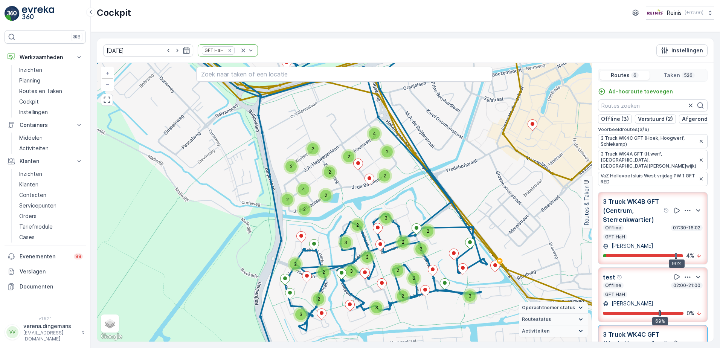
scroll to position [231, 0]
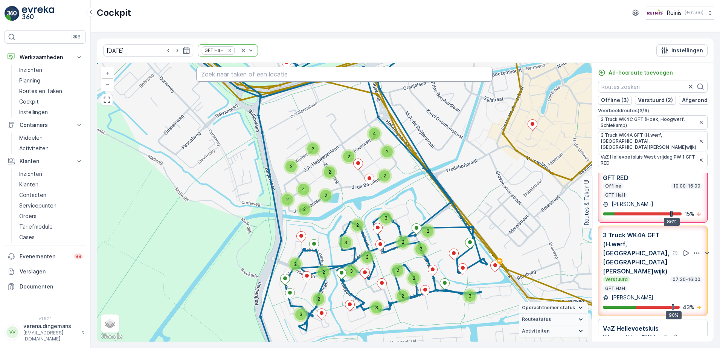
click at [233, 73] on input "text" at bounding box center [344, 74] width 297 height 15
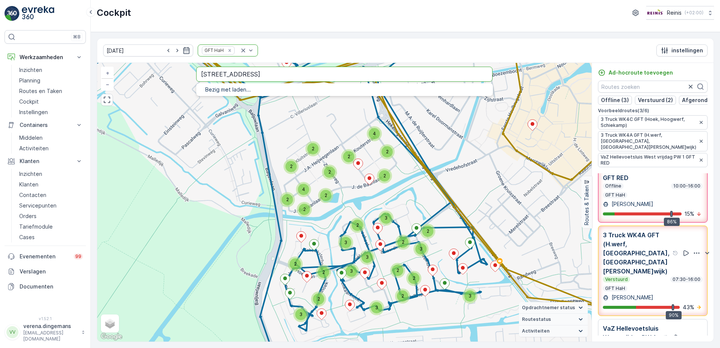
type input "m beenstraat 10"
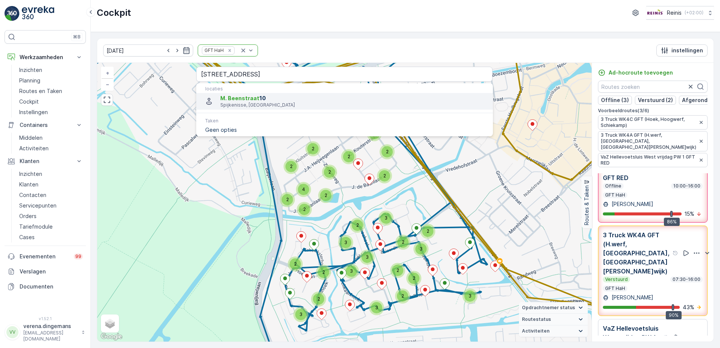
click at [277, 102] on p "Spijkenisse, Nederland" at bounding box center [353, 105] width 266 height 6
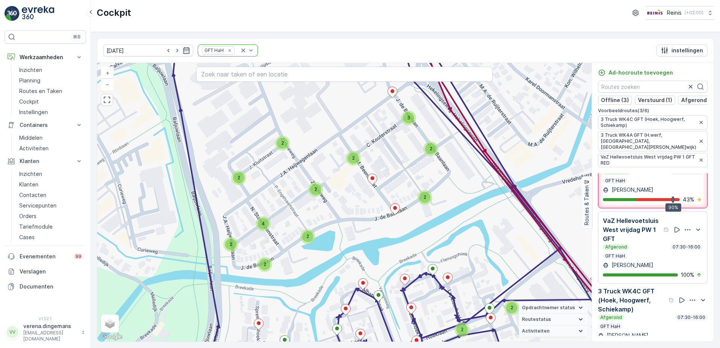
scroll to position [179, 0]
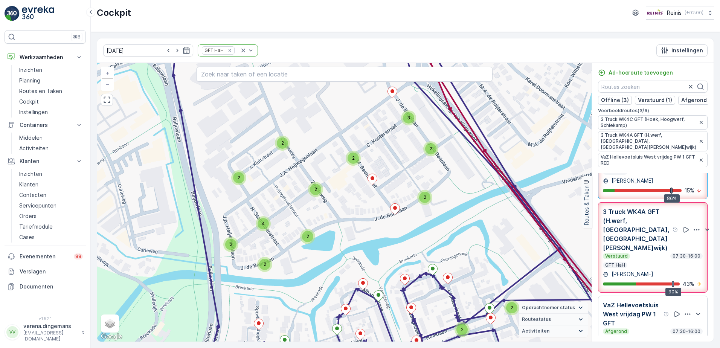
click at [637, 253] on div "Verstuurd 07:30-16:00" at bounding box center [653, 256] width 100 height 6
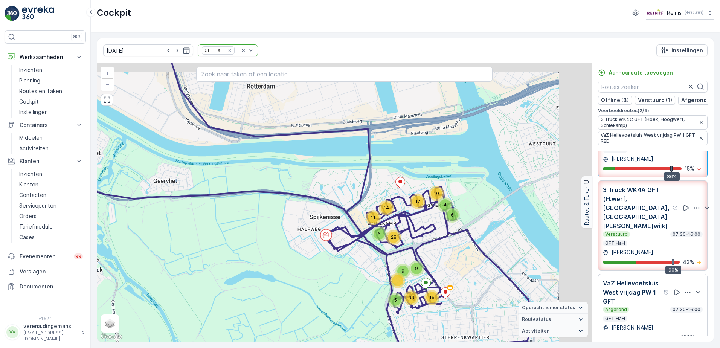
drag, startPoint x: 481, startPoint y: 215, endPoint x: 424, endPoint y: 235, distance: 60.5
click at [424, 235] on div "12 3 17 9 9 8 20 9 19 12 20 4 6 11 14 10 12 9 6 9 28 5 11 16 38 + − Satelliet s…" at bounding box center [344, 202] width 494 height 279
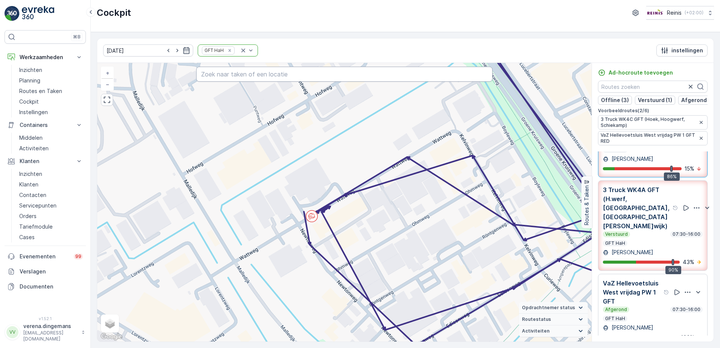
click at [274, 79] on input "text" at bounding box center [344, 74] width 297 height 15
type input "m beenstraat"
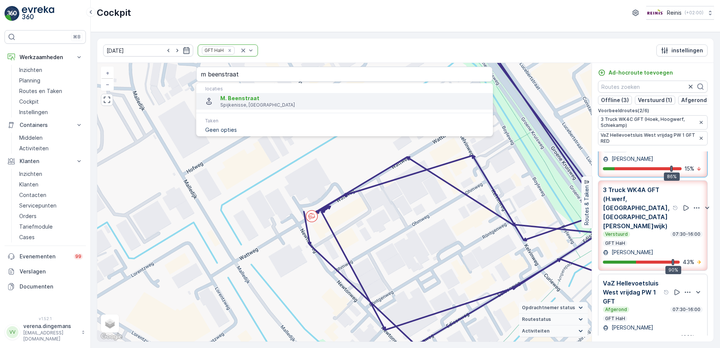
click at [243, 99] on span "M. Beenstraat" at bounding box center [239, 98] width 39 height 6
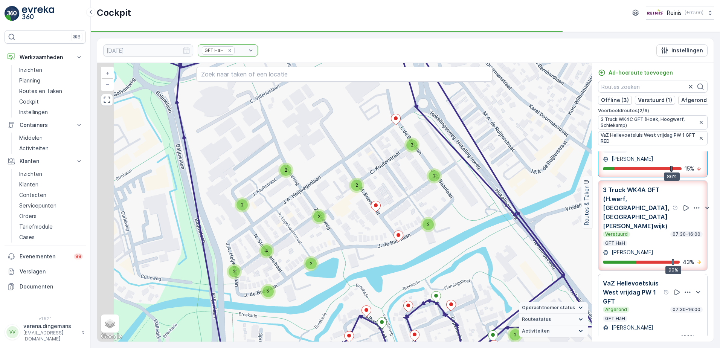
drag, startPoint x: 325, startPoint y: 242, endPoint x: 362, endPoint y: 256, distance: 39.2
click at [362, 256] on div "2 2 2 2 2 2 2 2 2 2 2 2 2 2 2 2 4 2 2 2 2 2 3 2 2 2 2 2 2 2 3 2 2 2 2 2 2 3 3 2…" at bounding box center [344, 202] width 494 height 279
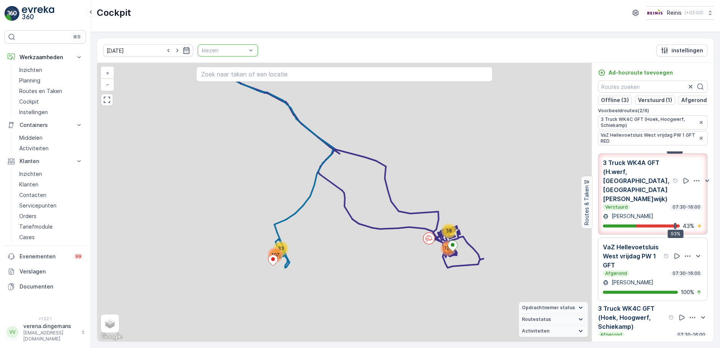
scroll to position [161, 0]
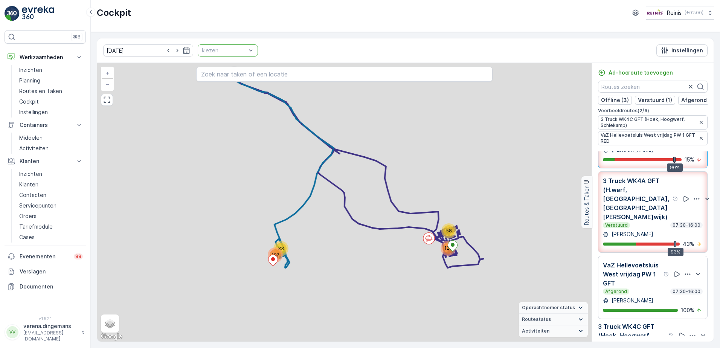
click at [224, 50] on div at bounding box center [224, 50] width 46 height 6
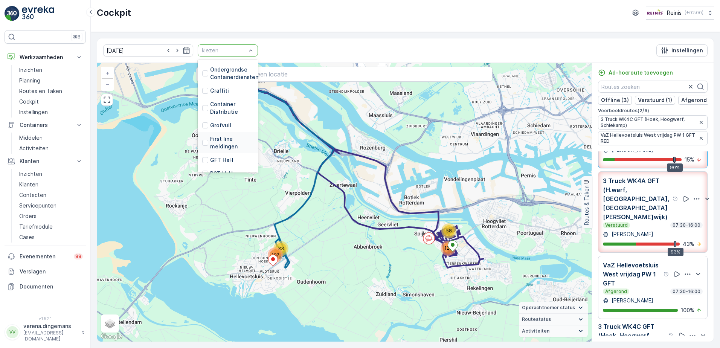
scroll to position [188, 0]
click at [198, 145] on div "PMD HaH" at bounding box center [228, 151] width 60 height 14
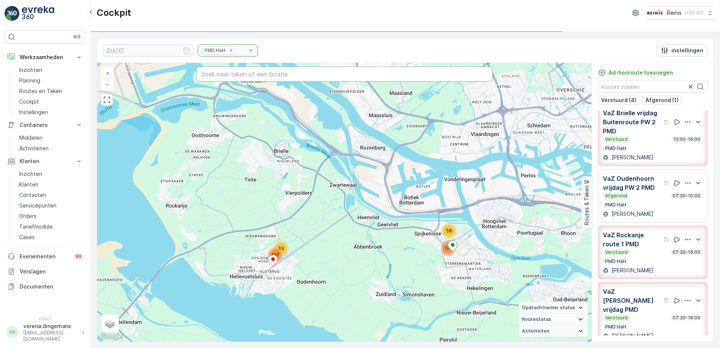
click at [259, 73] on input "text" at bounding box center [344, 74] width 297 height 15
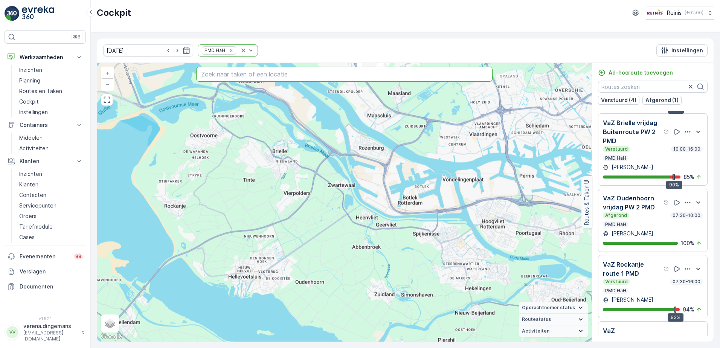
scroll to position [113, 0]
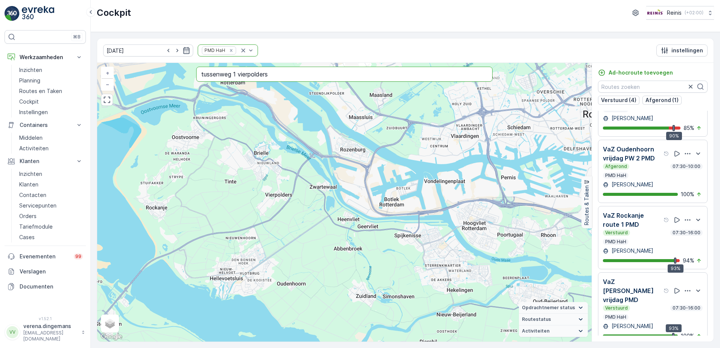
type input "tussenweg 1 vierpolders"
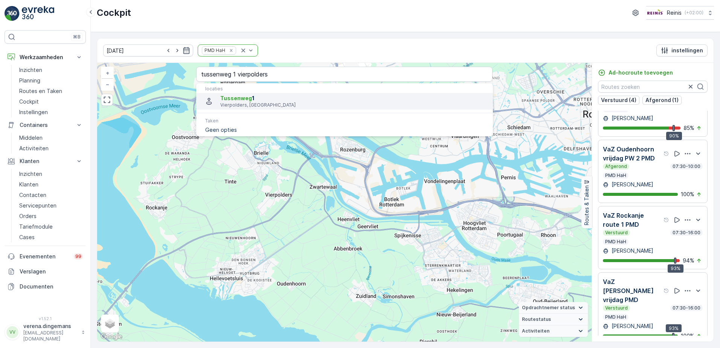
click at [253, 99] on span "Tussenweg 1" at bounding box center [353, 98] width 266 height 8
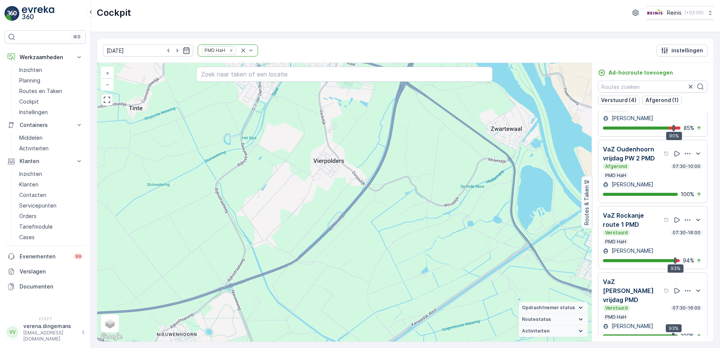
scroll to position [75, 0]
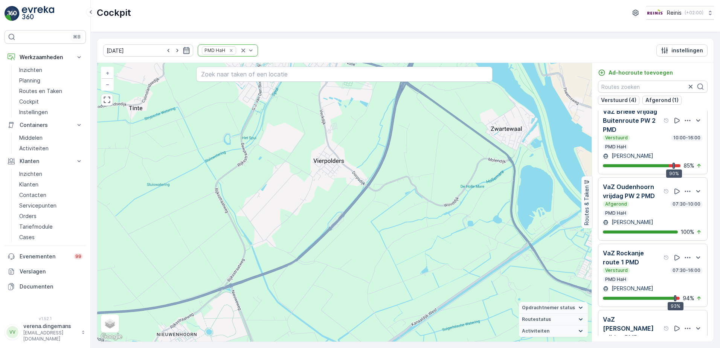
click at [643, 209] on div "Afgerond 07:30-10:00 PMD HaH" at bounding box center [653, 208] width 100 height 15
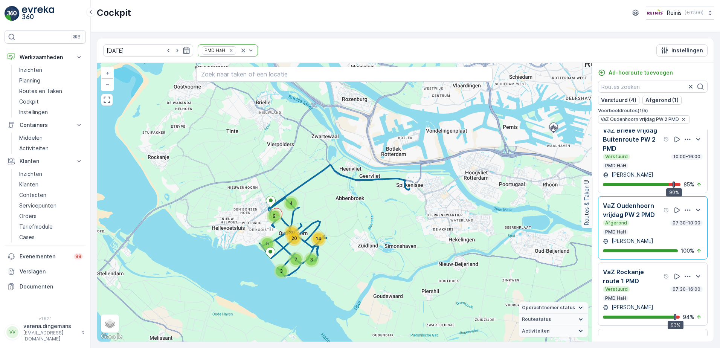
drag, startPoint x: 187, startPoint y: 228, endPoint x: 250, endPoint y: 230, distance: 62.5
click at [250, 230] on div "3 3 7 5 14 20 30 4 9 + − Satelliet stappenplan Terrein Hybride Leaflet Sneltoet…" at bounding box center [344, 202] width 494 height 279
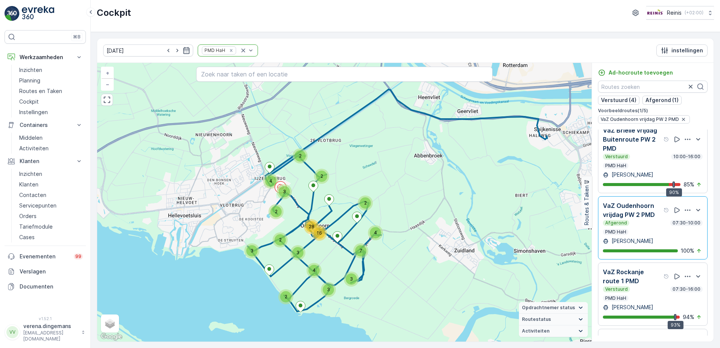
click at [645, 234] on div "Afgerond 07:30-10:00 PMD HaH" at bounding box center [653, 227] width 100 height 15
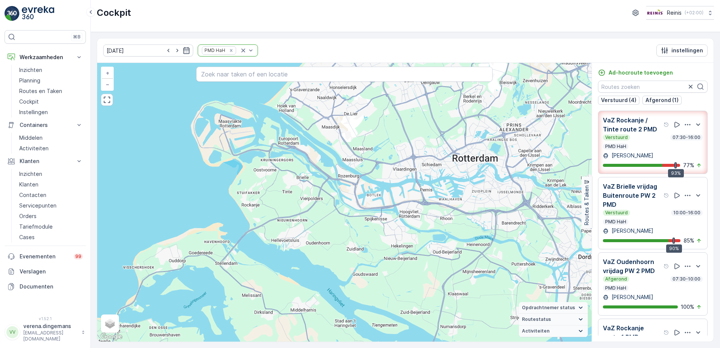
scroll to position [0, 0]
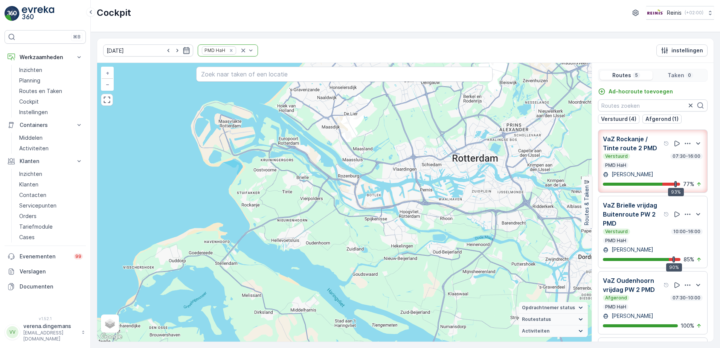
click at [648, 248] on div "[PERSON_NAME]" at bounding box center [653, 250] width 100 height 8
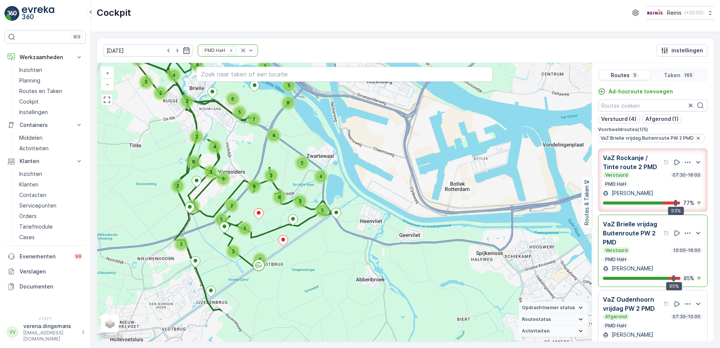
drag, startPoint x: 210, startPoint y: 260, endPoint x: 217, endPoint y: 273, distance: 14.3
click at [217, 273] on div "3 6 4 4 2 3 2 4 5 2 2 4 3 5 4 2 2 5 8 7 6 5 2 4 3 8 5 5 5 2 4 8 2 3 9 5 + − Sat…" at bounding box center [344, 202] width 494 height 279
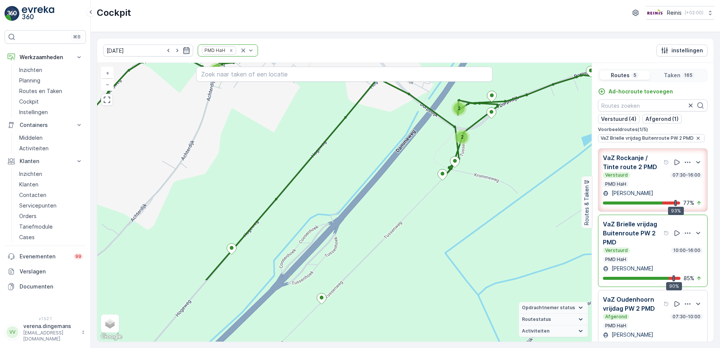
drag, startPoint x: 309, startPoint y: 264, endPoint x: 273, endPoint y: 174, distance: 96.9
click at [273, 174] on div "2 2 2 2 3 2 2 2 2 2 2 2 3 + − Satelliet stappenplan Terrein Hybride Leaflet Sne…" at bounding box center [344, 202] width 494 height 279
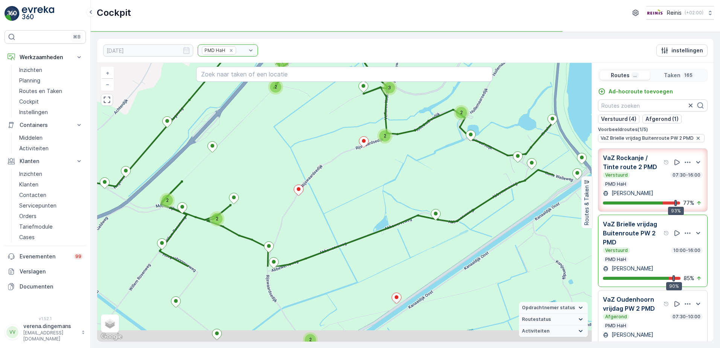
drag, startPoint x: 388, startPoint y: 282, endPoint x: 300, endPoint y: 180, distance: 134.9
click at [300, 180] on div "2 3 2 2 2 2 2 2 2 2 3 3 2 2 2 2 3 2 2 2 3 2 2 2 2 2 3 2 2 2 4 4 + − Satelliet s…" at bounding box center [344, 202] width 494 height 279
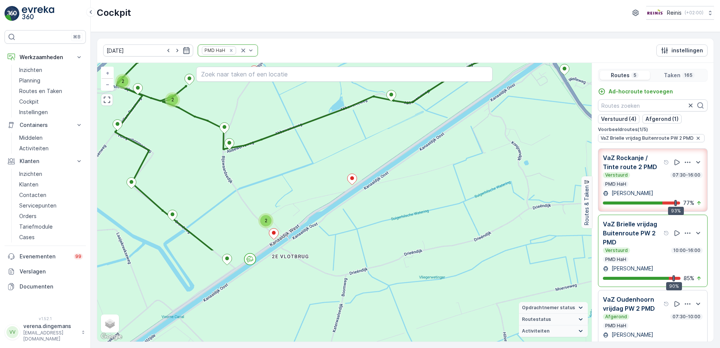
drag, startPoint x: 382, startPoint y: 290, endPoint x: 347, endPoint y: 192, distance: 103.5
click at [347, 192] on div "2 3 2 2 2 2 2 2 2 2 3 3 2 2 2 2 3 2 2 2 3 2 2 2 2 2 3 2 2 2 4 4 + − Satelliet s…" at bounding box center [344, 202] width 494 height 279
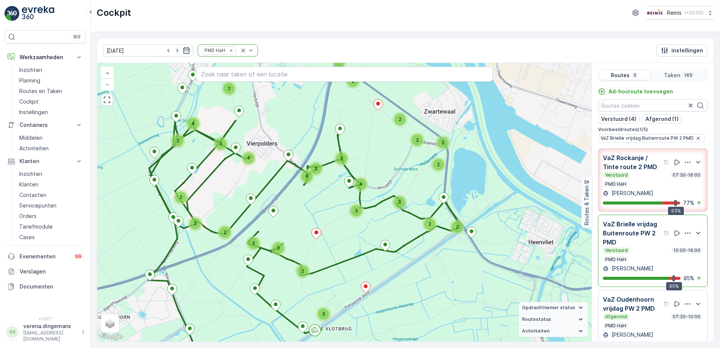
drag, startPoint x: 328, startPoint y: 177, endPoint x: 367, endPoint y: 254, distance: 86.4
click at [367, 254] on div "2 2 4 2 2 2 2 2 3 2 2 3 3 2 2 2 2 2 2 5 2 4 4 2 2 4 3 2 2 2 2 4 3 3 2 2 2 3 2 2…" at bounding box center [344, 202] width 494 height 279
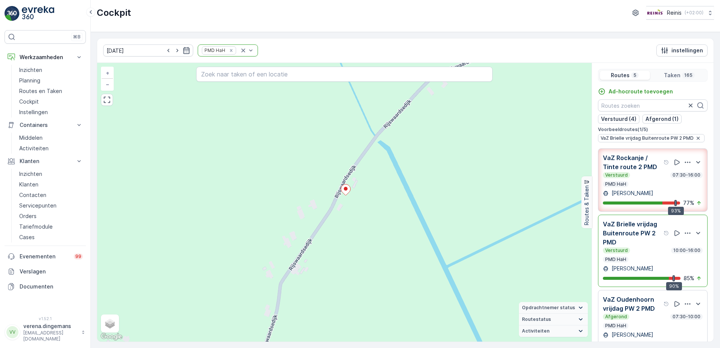
drag, startPoint x: 319, startPoint y: 193, endPoint x: 358, endPoint y: 231, distance: 54.3
click at [358, 231] on div "+ − Satelliet stappenplan Terrein Hybride Leaflet Sneltoetsen Kaartgegevens Kaa…" at bounding box center [344, 202] width 494 height 279
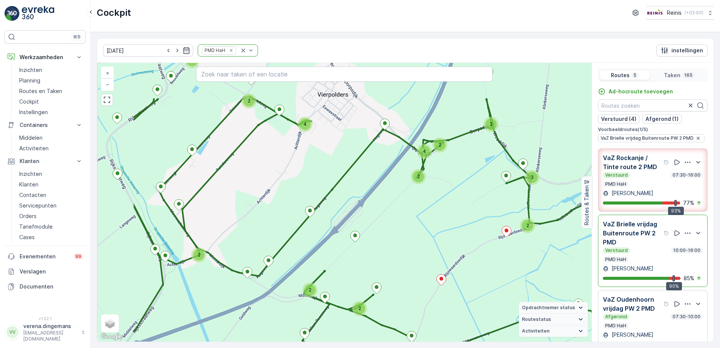
drag, startPoint x: 319, startPoint y: 249, endPoint x: 361, endPoint y: 278, distance: 50.8
click at [361, 278] on div "2 3 2 2 2 2 2 2 2 2 3 3 2 2 2 2 3 2 2 2 3 2 2 2 2 2 3 2 2 2 4 4 + − Satelliet s…" at bounding box center [344, 202] width 494 height 279
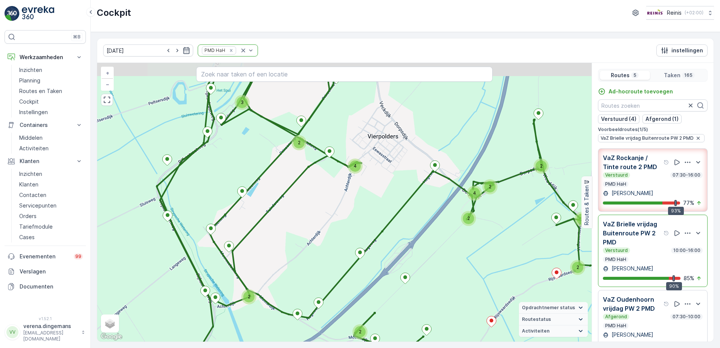
drag, startPoint x: 251, startPoint y: 212, endPoint x: 293, endPoint y: 247, distance: 54.3
click at [293, 247] on div "2 3 2 2 2 2 2 2 2 2 3 3 2 2 2 2 3 2 2 2 3 2 2 2 2 2 3 2 2 2 4 4 + − Satelliet s…" at bounding box center [344, 202] width 494 height 279
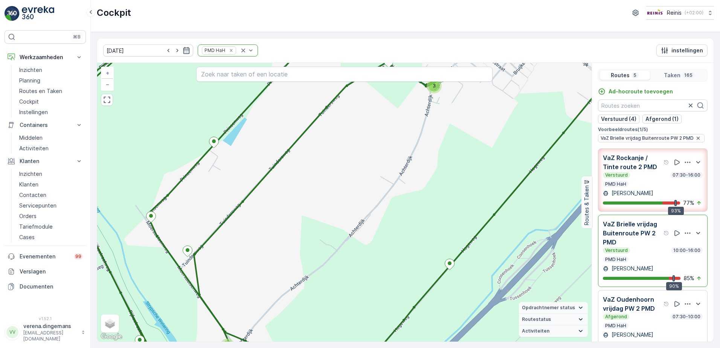
drag, startPoint x: 221, startPoint y: 203, endPoint x: 206, endPoint y: 205, distance: 15.2
click at [206, 205] on div "2 2 2 2 3 2 2 2 2 2 2 2 3 + − Satelliet stappenplan Terrein Hybride Leaflet Sne…" at bounding box center [344, 202] width 494 height 279
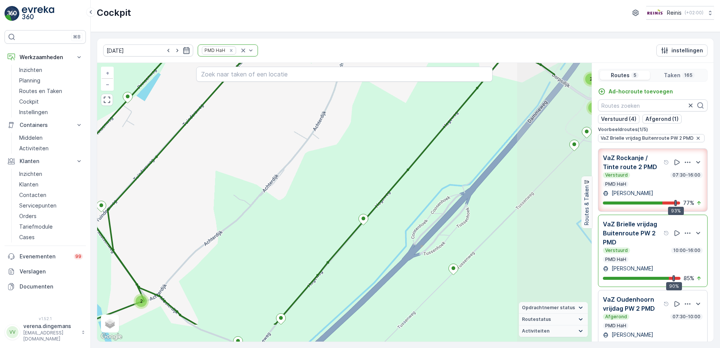
drag, startPoint x: 508, startPoint y: 289, endPoint x: 422, endPoint y: 244, distance: 97.1
click at [422, 244] on div "2 2 2 2 3 2 2 2 2 2 2 2 3 + − Satelliet stappenplan Terrein Hybride Leaflet Sne…" at bounding box center [344, 202] width 494 height 279
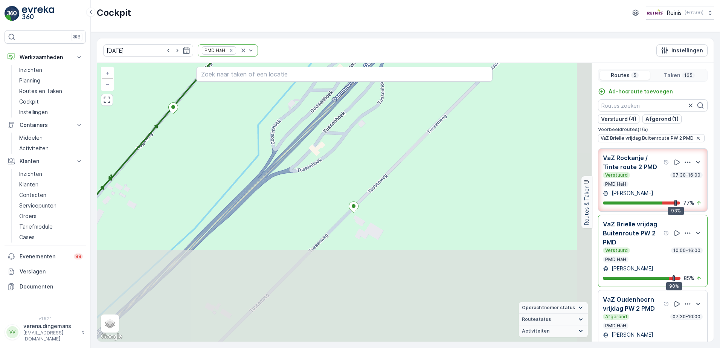
drag, startPoint x: 480, startPoint y: 303, endPoint x: 383, endPoint y: 211, distance: 133.7
click at [383, 211] on div "+ − Satelliet stappenplan Terrein Hybride Leaflet Sneltoetsen Kaartgegevens Kaa…" at bounding box center [344, 202] width 494 height 279
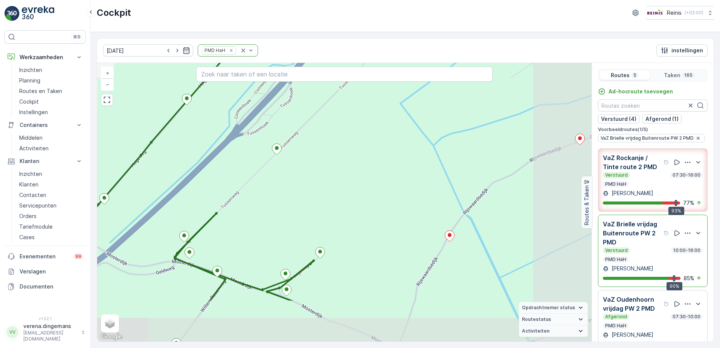
drag, startPoint x: 433, startPoint y: 237, endPoint x: 339, endPoint y: 167, distance: 116.8
click at [339, 167] on div "2 2 2 2 3 2 2 2 2 2 2 2 3 + − Satelliet stappenplan Terrein Hybride Leaflet Sne…" at bounding box center [344, 202] width 494 height 279
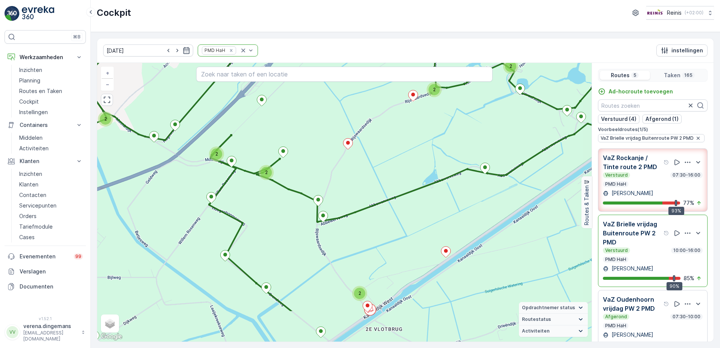
drag, startPoint x: 402, startPoint y: 219, endPoint x: 352, endPoint y: 161, distance: 76.9
click at [352, 161] on div "2 3 2 2 2 2 2 2 2 2 3 3 2 2 2 2 3 2 2 2 3 2 2 2 2 2 3 2 2 2 4 4 + − Satelliet s…" at bounding box center [344, 202] width 494 height 279
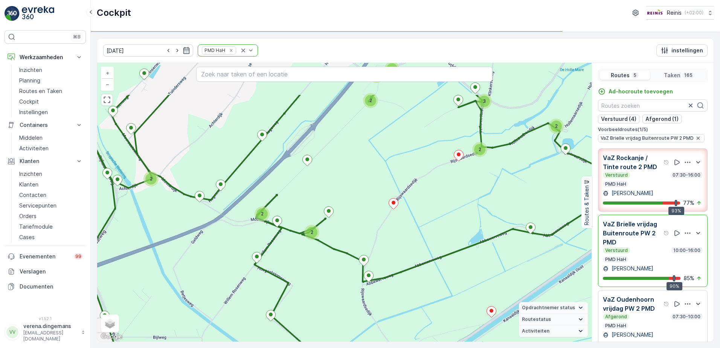
drag, startPoint x: 335, startPoint y: 236, endPoint x: 380, endPoint y: 295, distance: 75.2
click at [380, 295] on div "2 3 2 2 2 2 2 2 2 2 3 3 2 2 2 2 3 2 2 2 3 2 2 2 2 2 3 2 2 2 4 4 + − Satelliet s…" at bounding box center [344, 202] width 494 height 279
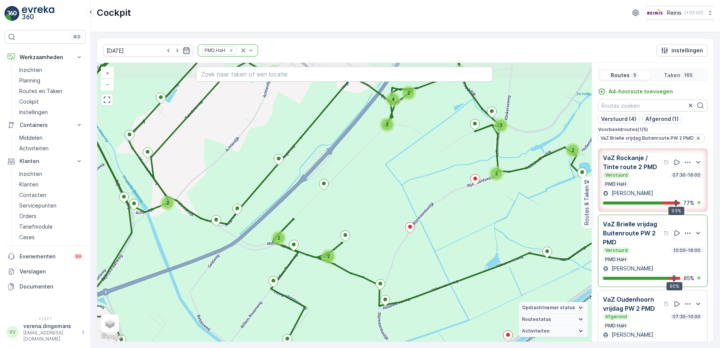
drag, startPoint x: 301, startPoint y: 196, endPoint x: 315, endPoint y: 218, distance: 25.9
click at [315, 218] on div "2 3 2 2 2 2 2 2 2 2 3 3 2 2 2 2 3 2 2 2 3 2 2 2 2 2 3 2 2 2 4 4 + − Satelliet s…" at bounding box center [344, 202] width 494 height 279
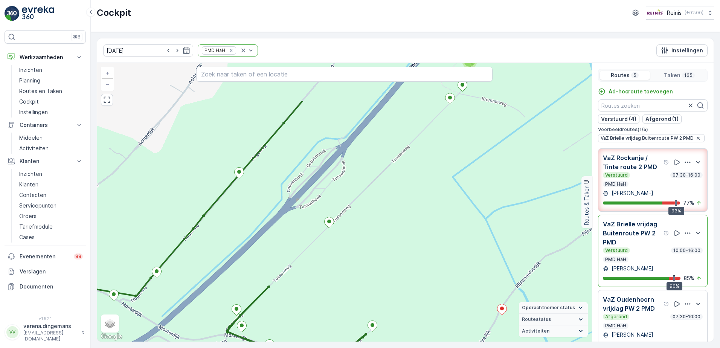
drag, startPoint x: 337, startPoint y: 190, endPoint x: 333, endPoint y: 251, distance: 60.4
click at [333, 251] on div "2 2 2 2 3 2 2 2 2 2 2 2 3 + − Satelliet stappenplan Terrein Hybride Leaflet Sne…" at bounding box center [344, 202] width 494 height 279
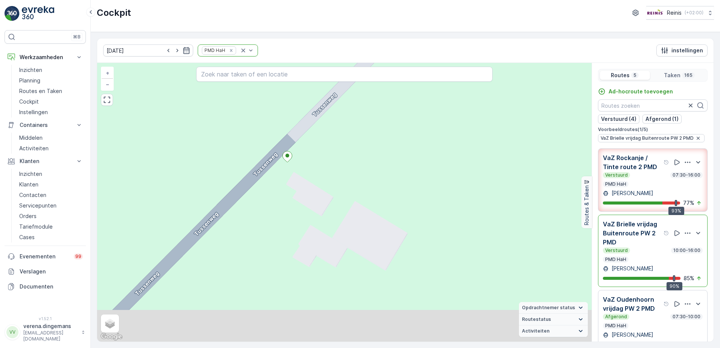
drag, startPoint x: 341, startPoint y: 285, endPoint x: 349, endPoint y: 236, distance: 49.9
click at [349, 236] on div "+ − Satelliet stappenplan Terrein Hybride Leaflet Sneltoetsen Kaartgegevens Kaa…" at bounding box center [344, 202] width 494 height 279
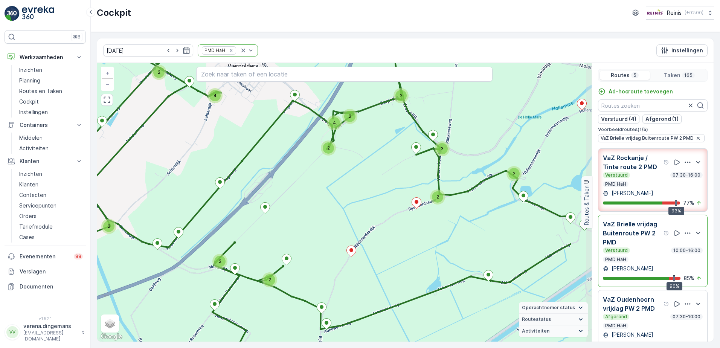
drag, startPoint x: 407, startPoint y: 253, endPoint x: 337, endPoint y: 232, distance: 73.1
click at [337, 232] on div "2 3 2 2 2 2 2 2 2 2 3 3 2 2 2 2 3 2 2 2 3 2 2 2 2 2 3 2 2 2 4 4 + − Satelliet s…" at bounding box center [344, 202] width 494 height 279
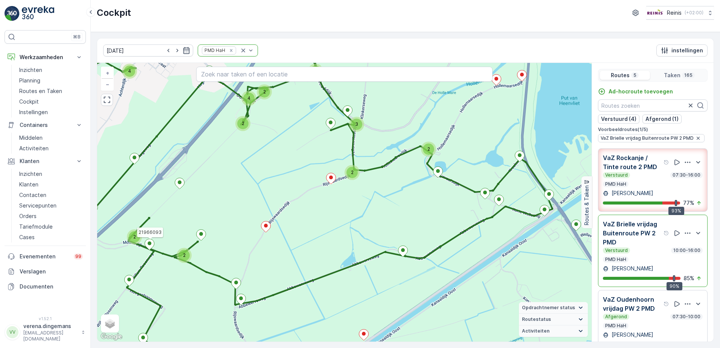
drag, startPoint x: 452, startPoint y: 279, endPoint x: 367, endPoint y: 255, distance: 88.9
click at [367, 255] on div "2 3 2 2 2 2 2 2 2 2 3 3 2 2 2 2 3 2 2 2 3 2 2 2 2 2 3 2 2 2 4 4 21966093 + − Sa…" at bounding box center [344, 202] width 494 height 279
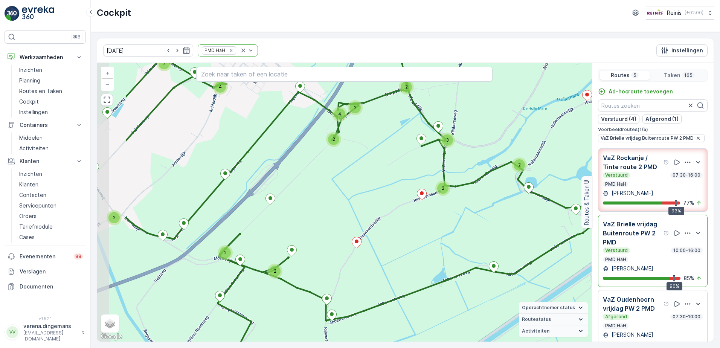
drag, startPoint x: 338, startPoint y: 265, endPoint x: 416, endPoint y: 255, distance: 78.5
click at [416, 255] on div "2 3 2 2 2 2 2 2 2 2 3 3 2 2 2 2 3 2 2 2 3 2 2 2 2 2 3 2 2 2 4 4 + − Satelliet s…" at bounding box center [344, 202] width 494 height 279
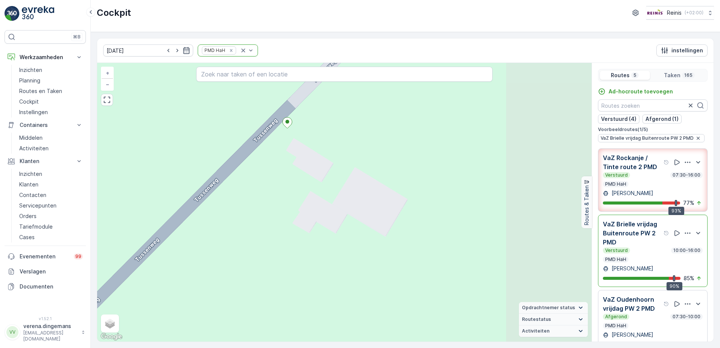
drag, startPoint x: 478, startPoint y: 292, endPoint x: 347, endPoint y: 210, distance: 155.6
click at [347, 210] on div "+ − Satelliet stappenplan Terrein Hybride Leaflet Sneltoetsen Kaartgegevens Kaa…" at bounding box center [344, 202] width 494 height 279
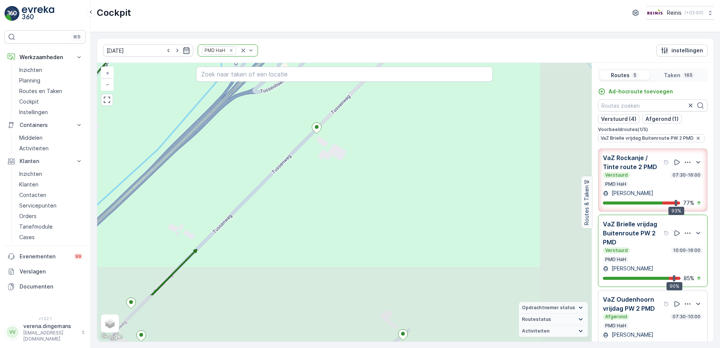
drag, startPoint x: 438, startPoint y: 275, endPoint x: 376, endPoint y: 197, distance: 99.3
click at [376, 197] on div "+ − Satelliet stappenplan Terrein Hybride Leaflet Sneltoetsen Kaartgegevens Kaa…" at bounding box center [344, 202] width 494 height 279
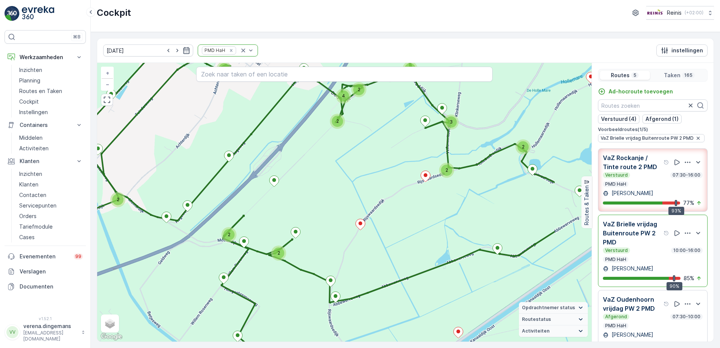
drag, startPoint x: 452, startPoint y: 256, endPoint x: 365, endPoint y: 262, distance: 87.2
click at [365, 262] on div "2 3 2 2 2 2 2 2 2 2 3 3 2 2 2 2 3 2 2 2 3 2 2 2 2 2 3 2 2 2 4 4 + − Satelliet s…" at bounding box center [344, 202] width 494 height 279
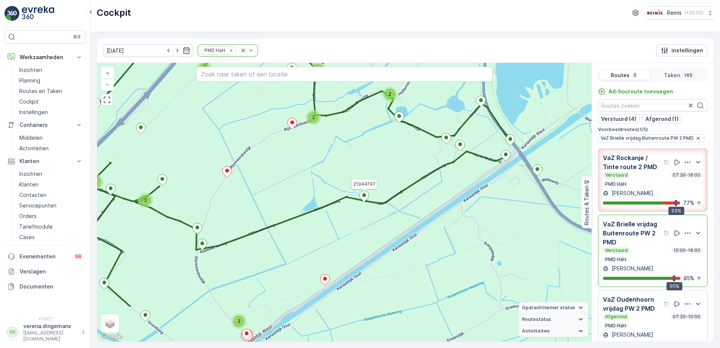
drag, startPoint x: 496, startPoint y: 263, endPoint x: 364, endPoint y: 200, distance: 146.3
click at [364, 200] on icon at bounding box center [363, 196] width 9 height 11
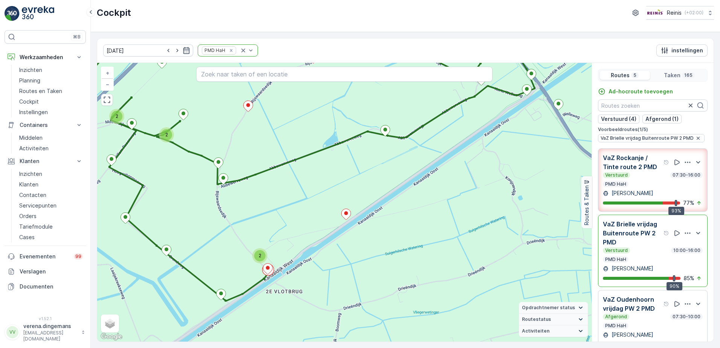
drag, startPoint x: 340, startPoint y: 282, endPoint x: 361, endPoint y: 218, distance: 67.3
click at [361, 218] on div "2 3 2 2 2 2 2 2 2 2 3 3 2 2 2 2 3 2 2 2 3 2 2 2 2 2 3 2 2 2 4 4 + − Satelliet s…" at bounding box center [344, 202] width 494 height 279
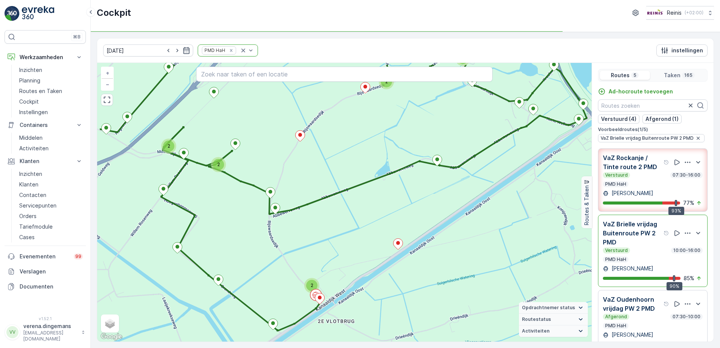
drag, startPoint x: 257, startPoint y: 213, endPoint x: 309, endPoint y: 243, distance: 59.9
click at [309, 243] on div "2 3 2 2 2 2 2 2 2 2 3 3 2 2 2 2 3 2 2 2 3 2 2 2 2 2 3 2 2 2 4 4 + − Satelliet s…" at bounding box center [344, 202] width 494 height 279
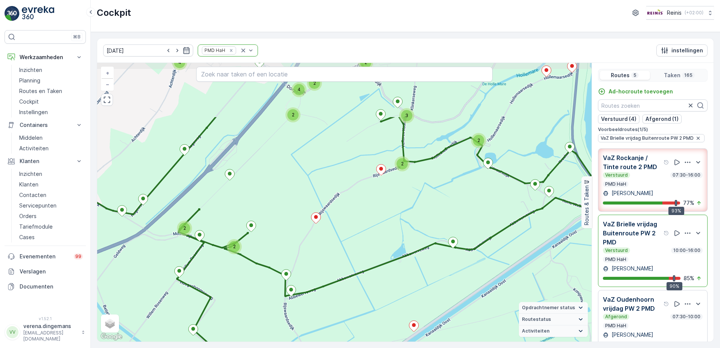
drag, startPoint x: 271, startPoint y: 188, endPoint x: 282, endPoint y: 254, distance: 67.4
click at [282, 254] on div "2 3 2 2 2 2 2 2 2 2 3 3 2 2 2 2 3 2 2 2 3 2 2 2 2 2 3 2 2 2 4 4 + − Satelliet s…" at bounding box center [344, 202] width 494 height 279
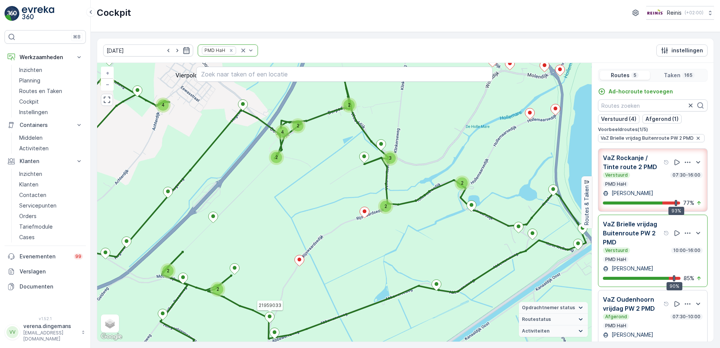
drag, startPoint x: 328, startPoint y: 140, endPoint x: 312, endPoint y: 182, distance: 45.6
click at [312, 182] on div "2 3 2 2 2 2 2 2 2 2 3 3 2 2 2 2 3 2 2 2 3 2 2 2 2 2 3 2 2 2 4 4 21959033 + − Sa…" at bounding box center [344, 202] width 494 height 279
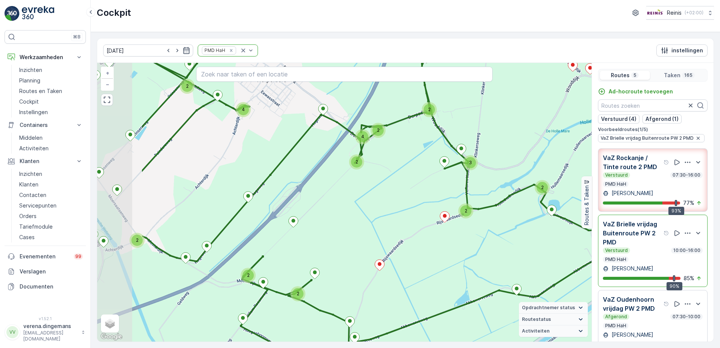
drag, startPoint x: 239, startPoint y: 225, endPoint x: 309, endPoint y: 224, distance: 69.6
click at [309, 224] on div "2 3 2 2 2 2 2 2 2 2 3 3 2 2 2 2 3 2 2 2 3 2 2 2 2 2 3 2 2 2 4 4 + − Satelliet s…" at bounding box center [344, 202] width 494 height 279
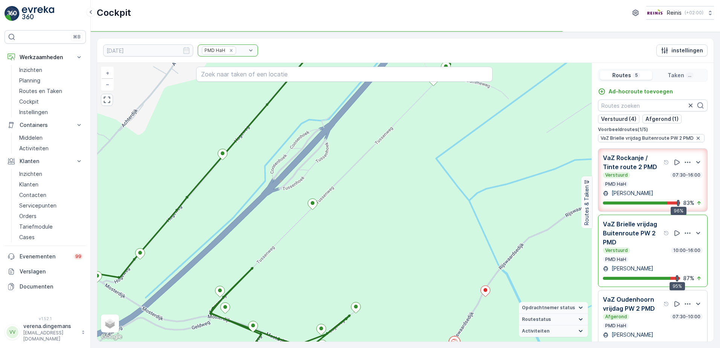
drag, startPoint x: 317, startPoint y: 240, endPoint x: 332, endPoint y: 226, distance: 20.5
click at [332, 226] on div "2 2 2 3 3 2 2 2 2 2 2 2 3 + − Satelliet stappenplan Terrein Hybride Leaflet Sne…" at bounding box center [344, 202] width 494 height 279
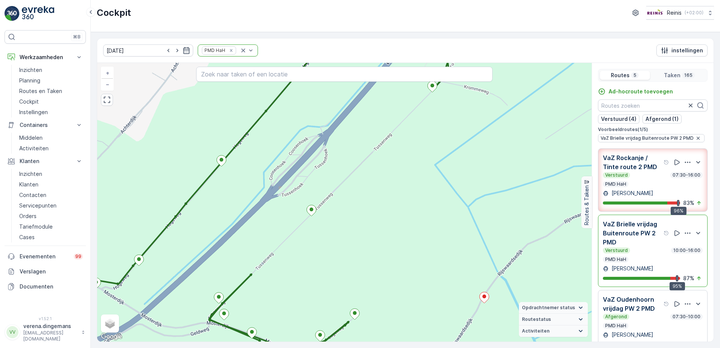
drag, startPoint x: 349, startPoint y: 216, endPoint x: 347, endPoint y: 223, distance: 6.5
click at [347, 223] on div "2 2 2 2 2 2 3 2 3 2 3 2 2 + − Satelliet stappenplan Terrein Hybride Leaflet Sne…" at bounding box center [344, 202] width 494 height 279
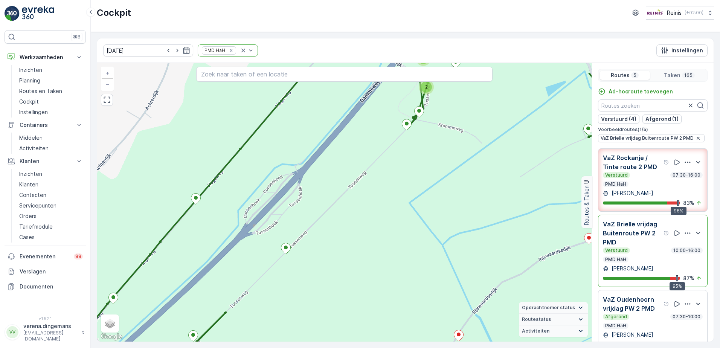
drag, startPoint x: 432, startPoint y: 203, endPoint x: 421, endPoint y: 213, distance: 16.0
click at [418, 222] on div "2 2 2 2 2 2 3 2 3 2 3 2 2 + − Satelliet stappenplan Terrein Hybride Leaflet Sne…" at bounding box center [344, 202] width 494 height 279
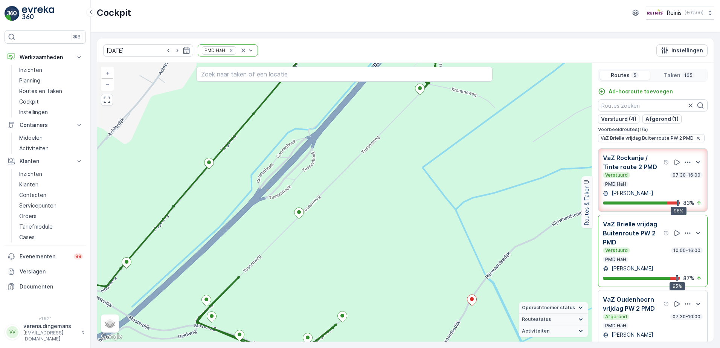
drag, startPoint x: 309, startPoint y: 251, endPoint x: 320, endPoint y: 224, distance: 28.9
click at [320, 224] on div "2 2 2 2 2 2 3 2 3 2 3 2 2 + − Satelliet stappenplan Terrein Hybride Leaflet Sne…" at bounding box center [344, 202] width 494 height 279
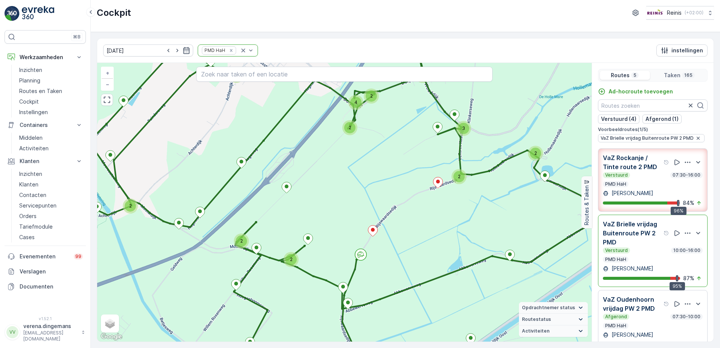
drag, startPoint x: 280, startPoint y: 231, endPoint x: 284, endPoint y: 218, distance: 12.9
click at [284, 218] on div "2 3 2 2 2 2 2 2 2 2 3 3 2 3 2 3 2 2 2 3 2 2 2 2 2 3 2 2 2 4 4 + − Satelliet sta…" at bounding box center [344, 202] width 494 height 279
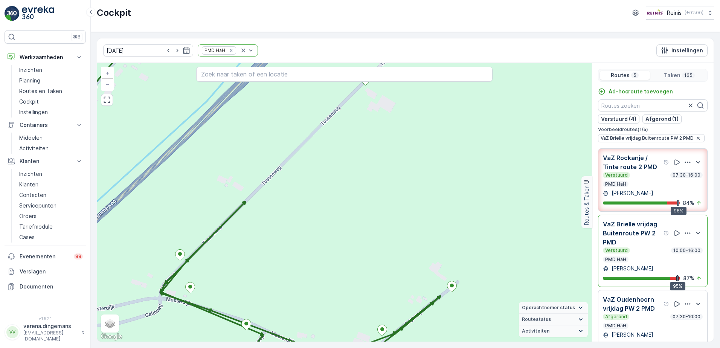
drag, startPoint x: 211, startPoint y: 304, endPoint x: 222, endPoint y: 295, distance: 13.6
click at [222, 295] on div "+ − Satelliet stappenplan Terrein Hybride Leaflet Sneltoetsen Kaartgegevens Kaa…" at bounding box center [344, 202] width 494 height 279
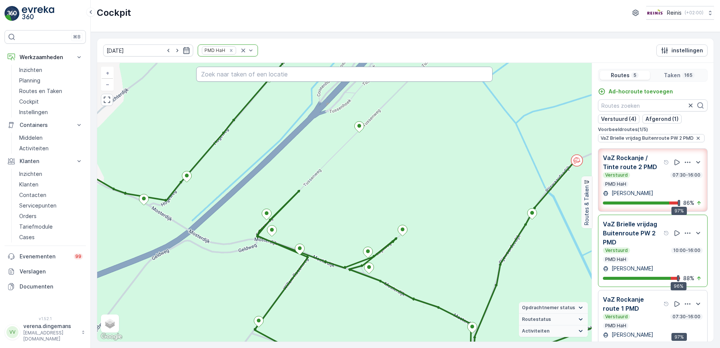
click at [264, 74] on input "text" at bounding box center [344, 74] width 297 height 15
type input "w"
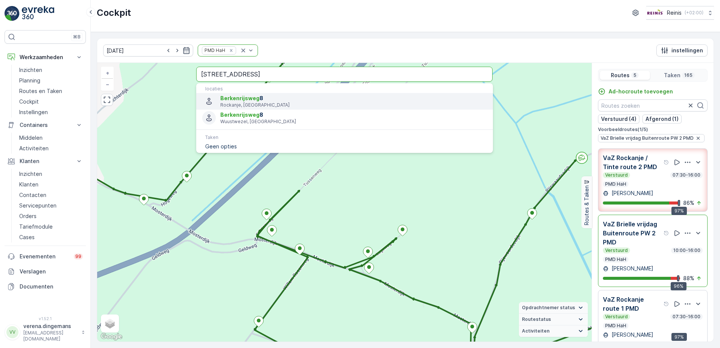
type input "berkerijsweg 8"
click at [266, 99] on span "Berkenrijsweg 8" at bounding box center [353, 98] width 266 height 8
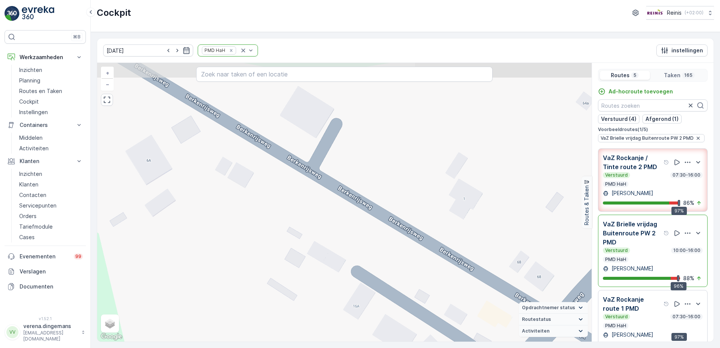
drag, startPoint x: 386, startPoint y: 197, endPoint x: 438, endPoint y: 271, distance: 90.6
click at [438, 271] on div "+ − Satelliet stappenplan Terrein Hybride Leaflet Sneltoetsen Kaartgegevens Kaa…" at bounding box center [344, 202] width 494 height 279
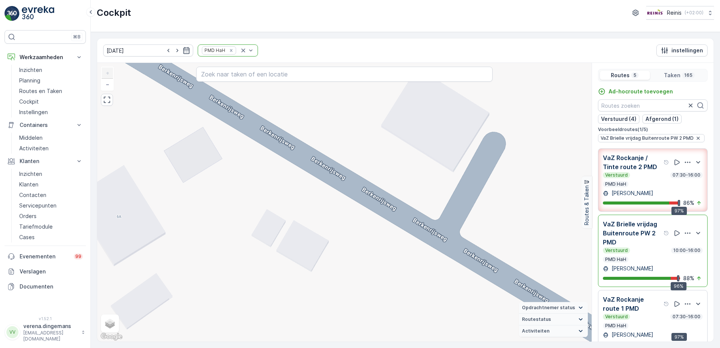
drag, startPoint x: 311, startPoint y: 187, endPoint x: 429, endPoint y: 248, distance: 133.3
click at [429, 248] on div "+ − Satelliet stappenplan Terrein Hybride Leaflet Sneltoetsen Kaartgegevens Kaa…" at bounding box center [344, 202] width 494 height 279
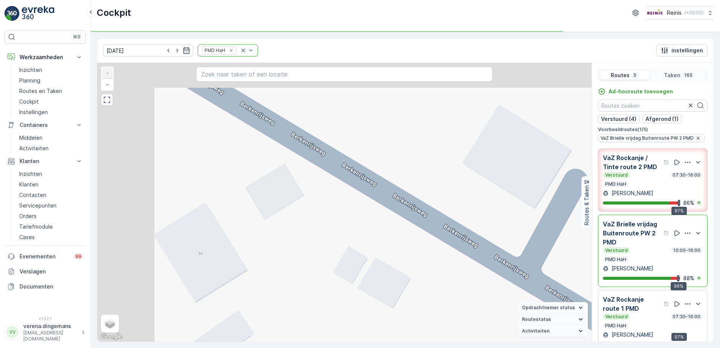
drag, startPoint x: 323, startPoint y: 196, endPoint x: 413, endPoint y: 249, distance: 103.9
click at [413, 249] on div "+ − Satelliet stappenplan Terrein Hybride Leaflet Sneltoetsen Kaartgegevens Kaa…" at bounding box center [344, 202] width 494 height 279
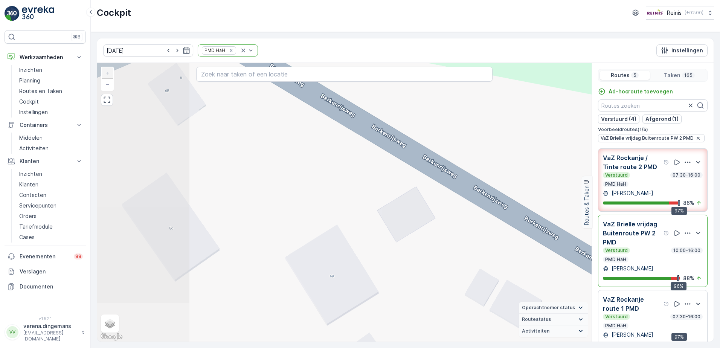
drag, startPoint x: 240, startPoint y: 193, endPoint x: 356, endPoint y: 198, distance: 116.8
click at [356, 198] on div "+ − Satelliet stappenplan Terrein Hybride Leaflet Sneltoetsen Kaartgegevens Kaa…" at bounding box center [344, 202] width 494 height 279
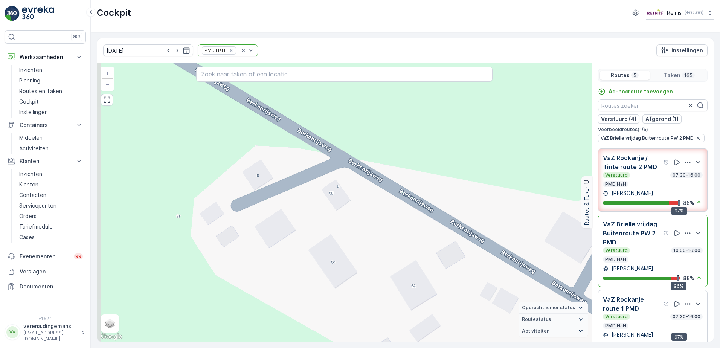
drag, startPoint x: 186, startPoint y: 138, endPoint x: 256, endPoint y: 187, distance: 84.8
click at [256, 187] on div "+ − Satelliet stappenplan Terrein Hybride Leaflet Sneltoetsen Kaartgegevens Kaa…" at bounding box center [344, 202] width 494 height 279
click at [640, 193] on p "[PERSON_NAME]" at bounding box center [631, 193] width 43 height 8
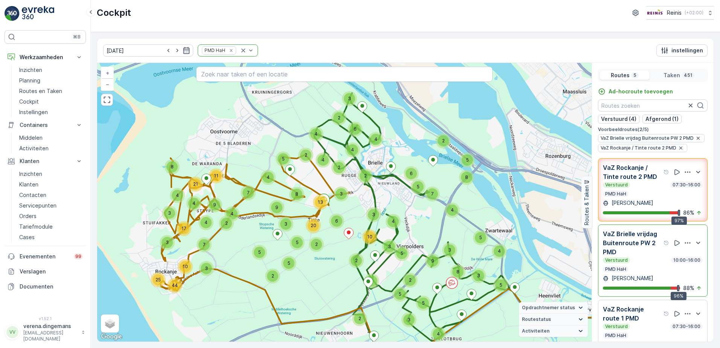
drag, startPoint x: 200, startPoint y: 176, endPoint x: 312, endPoint y: 206, distance: 116.1
click at [312, 206] on div "3 4 3 3 4 2 4 5 5 5 6 5 5 5 2 4 2 2 8 6 2 8 7 5 9 3 3 2 5 3 4 2 4 4 2 3 4 4 5 2…" at bounding box center [344, 202] width 494 height 279
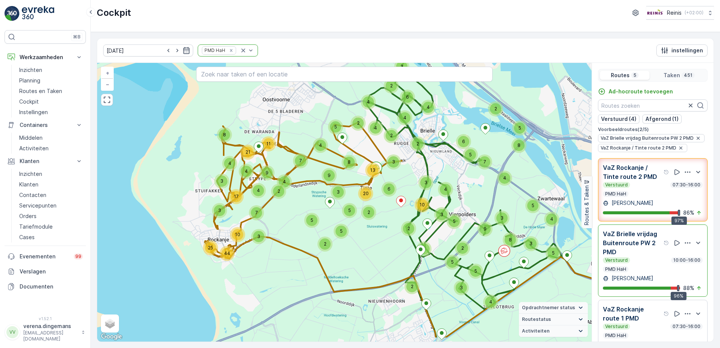
drag, startPoint x: 146, startPoint y: 267, endPoint x: 198, endPoint y: 235, distance: 61.3
click at [198, 235] on div "3 4 3 3 4 2 4 5 5 5 6 5 5 5 2 4 2 2 8 6 2 8 7 5 9 3 3 2 5 3 4 2 4 4 2 3 4 4 5 2…" at bounding box center [344, 202] width 494 height 279
click at [282, 75] on input "text" at bounding box center [344, 74] width 297 height 15
type input "berke"
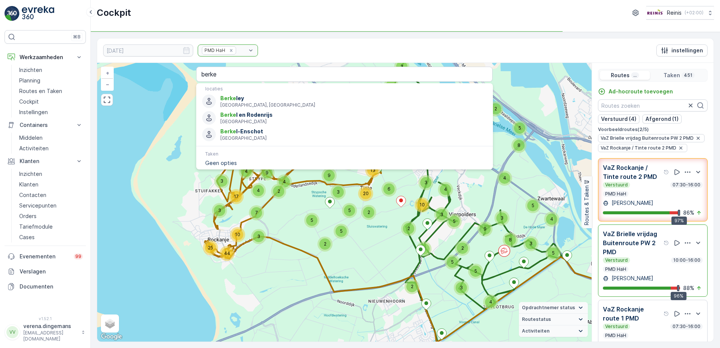
click at [370, 225] on div "3 4 3 3 4 2 4 5 5 5 6 5 5 5 2 4 2 2 8 6 2 8 7 5 9 3 3 2 5 3 4 2 4 4 2 3 4 4 5 2…" at bounding box center [344, 202] width 494 height 279
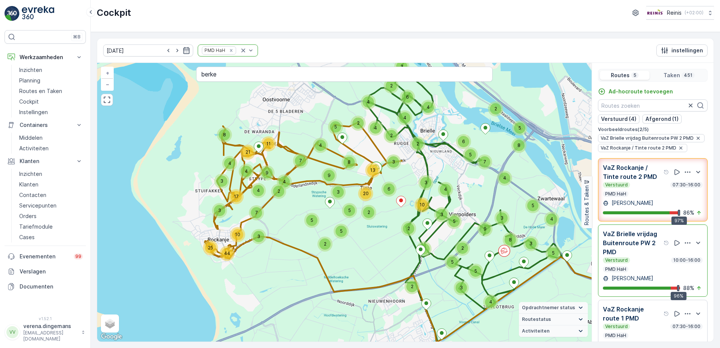
click at [650, 258] on div "Verstuurd 10:00-16:00" at bounding box center [653, 260] width 100 height 6
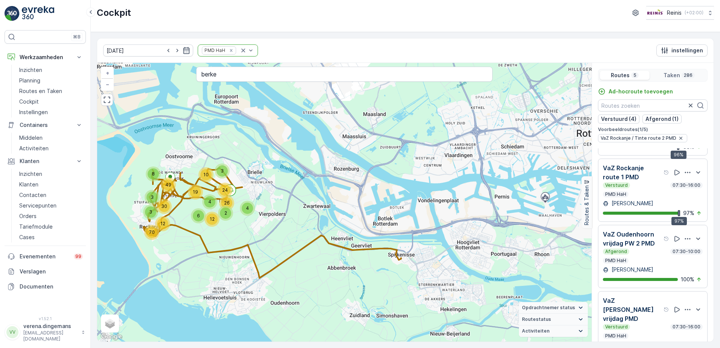
scroll to position [19, 0]
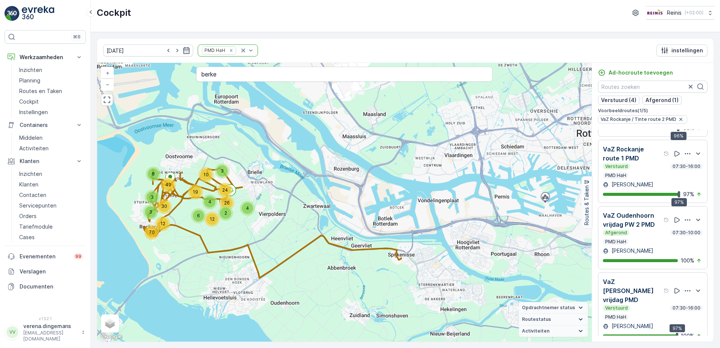
click at [639, 305] on div "Verstuurd 07:30-16:00" at bounding box center [653, 308] width 100 height 6
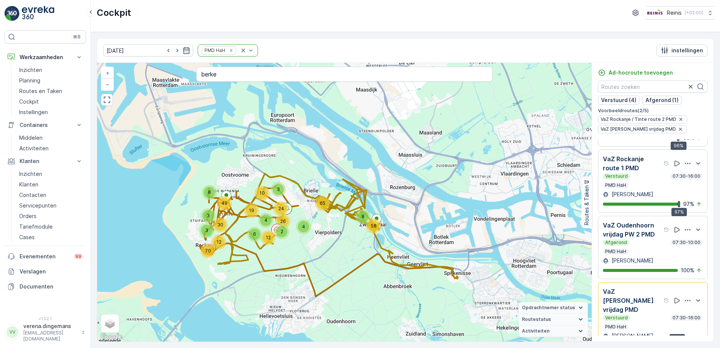
drag, startPoint x: 221, startPoint y: 209, endPoint x: 277, endPoint y: 227, distance: 59.0
click at [277, 227] on div "2" at bounding box center [281, 231] width 11 height 11
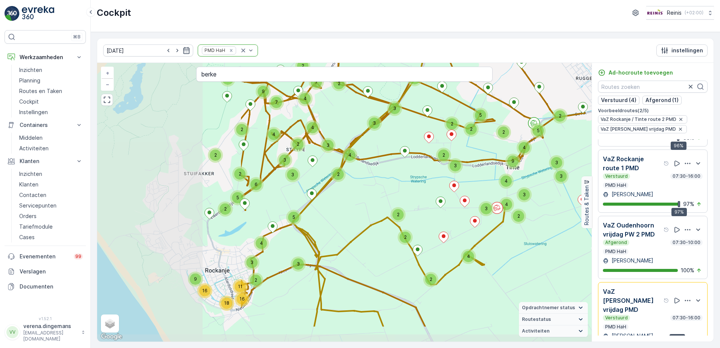
drag, startPoint x: 210, startPoint y: 248, endPoint x: 380, endPoint y: 208, distance: 174.8
click at [380, 208] on div "2 2 3 4 3 11 18 16 9 16 2 4 2 2 3 3 3 5 2 5 3 2 3 5 6 4 2 3 4 2 2 2 7 9 4 7 3 3…" at bounding box center [344, 202] width 494 height 279
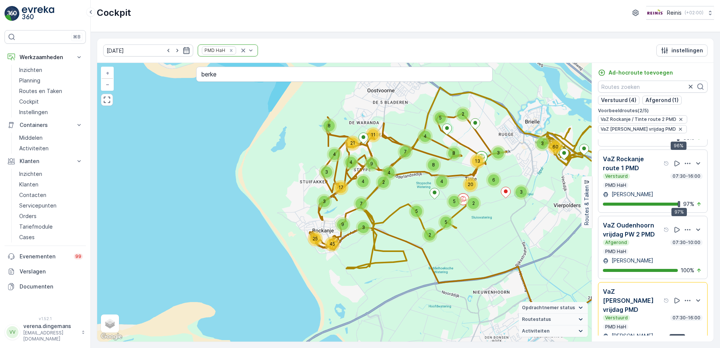
drag, startPoint x: 274, startPoint y: 275, endPoint x: 305, endPoint y: 264, distance: 32.6
click at [305, 264] on div "3 9 3 45 25 3 4 8 7 8 2 7 4 17 4 4 9 11 21 4 5 3 8 13 2 2 3 3 30 28 3 60 3 4 5 …" at bounding box center [344, 202] width 494 height 279
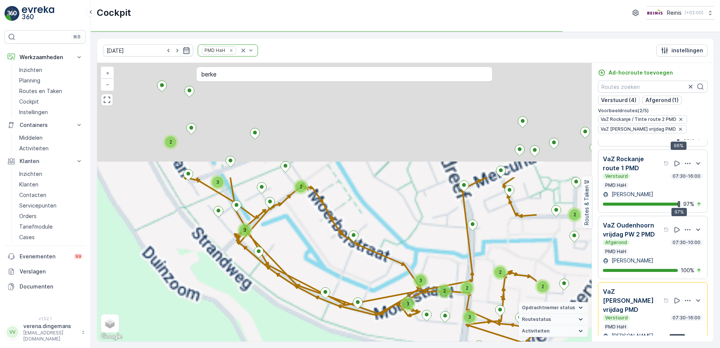
drag, startPoint x: 320, startPoint y: 235, endPoint x: 278, endPoint y: 219, distance: 44.3
click at [270, 302] on div "2 2 2 3 3 7 2 15 7 8 4 5 10 5 2 3 2 2 3 3 5 4 2 2 2 3 2 2 4 3 2 3 4 3 4 3 3 2 2…" at bounding box center [344, 202] width 494 height 279
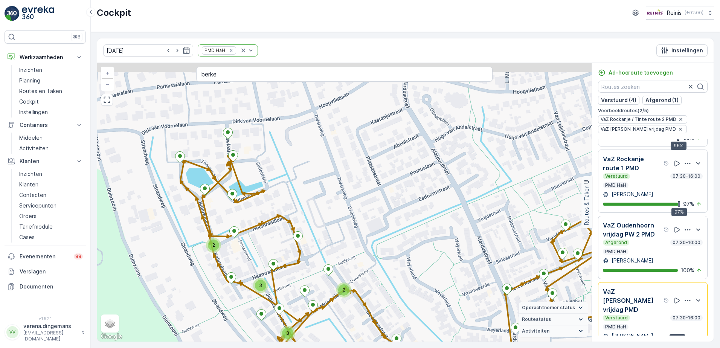
drag, startPoint x: 268, startPoint y: 183, endPoint x: 313, endPoint y: 280, distance: 106.9
click at [313, 280] on div "2 3 3 2 3 2 2 2 2 3 3 2 2 2 3 2 2 2 2 2 2 3 2 2 2 2 2 2 2 2 2 2 2 2 + − Satelli…" at bounding box center [344, 202] width 494 height 279
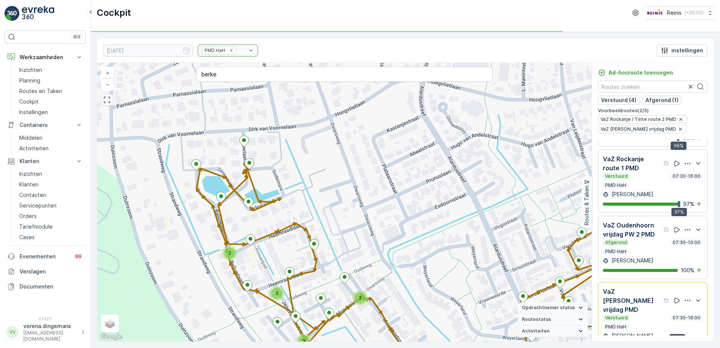
drag, startPoint x: 264, startPoint y: 150, endPoint x: 284, endPoint y: 168, distance: 26.4
click at [281, 150] on div "2 3 3 2 3 2 2 2 2 3 3 2 2 2 3 2 2 2 2 2 2 3 2 2 2 2 2 2 2 2 2 2 2 2 + − Satelli…" at bounding box center [344, 202] width 494 height 279
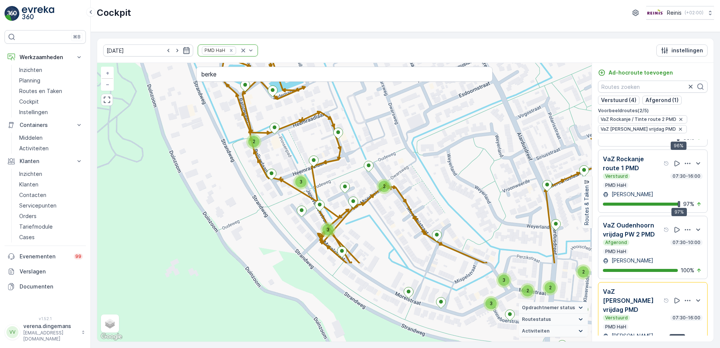
drag, startPoint x: 270, startPoint y: 266, endPoint x: 292, endPoint y: 160, distance: 108.4
click at [292, 160] on div "2 2 2 2 3 3 2 2 2 2 3 2 3 3 3 2 2 2 2 2 2 2 2 2 2 2 2 2 2 3 2 2 2 2 + − Satelli…" at bounding box center [344, 202] width 494 height 279
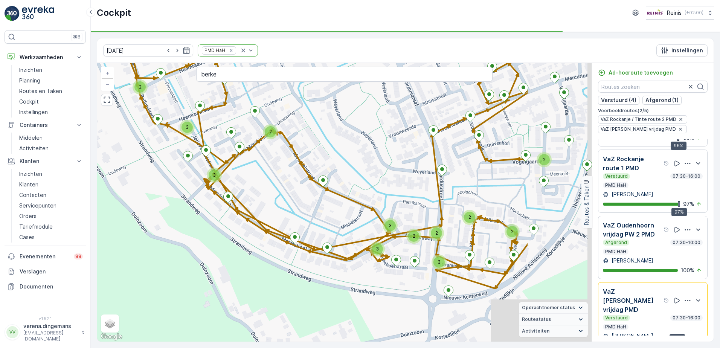
drag, startPoint x: 344, startPoint y: 275, endPoint x: 284, endPoint y: 233, distance: 72.8
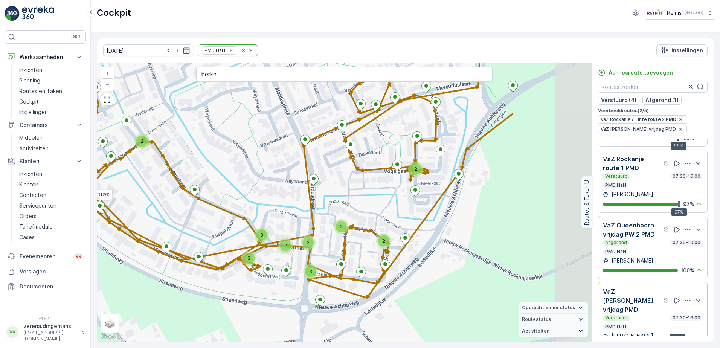
drag, startPoint x: 451, startPoint y: 206, endPoint x: 322, endPoint y: 215, distance: 128.7
click at [322, 215] on div "2 2 2 2 3 3 2 2 2 2 3 2 3 3 3 2 2 2 2 2 2 2 2 2 2 2 2 2 2 3 2 2 2 2 21961262 + …" at bounding box center [344, 202] width 494 height 279
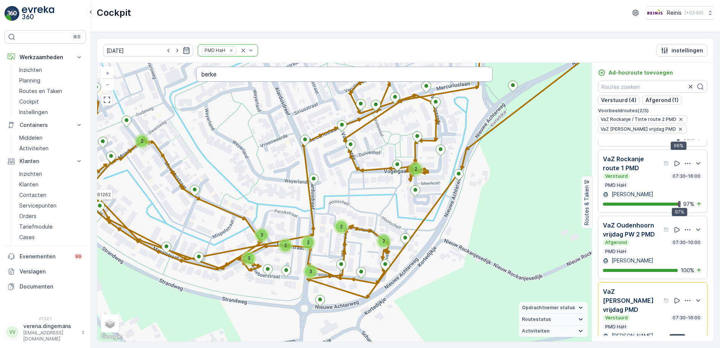
click at [266, 75] on input "berke" at bounding box center [344, 74] width 297 height 15
